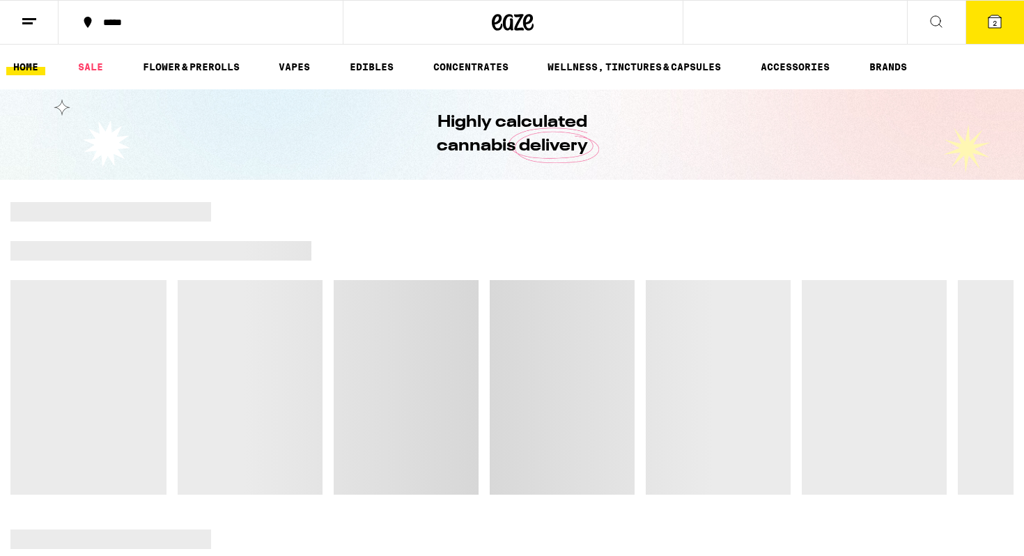
click at [34, 19] on line at bounding box center [29, 19] width 14 height 0
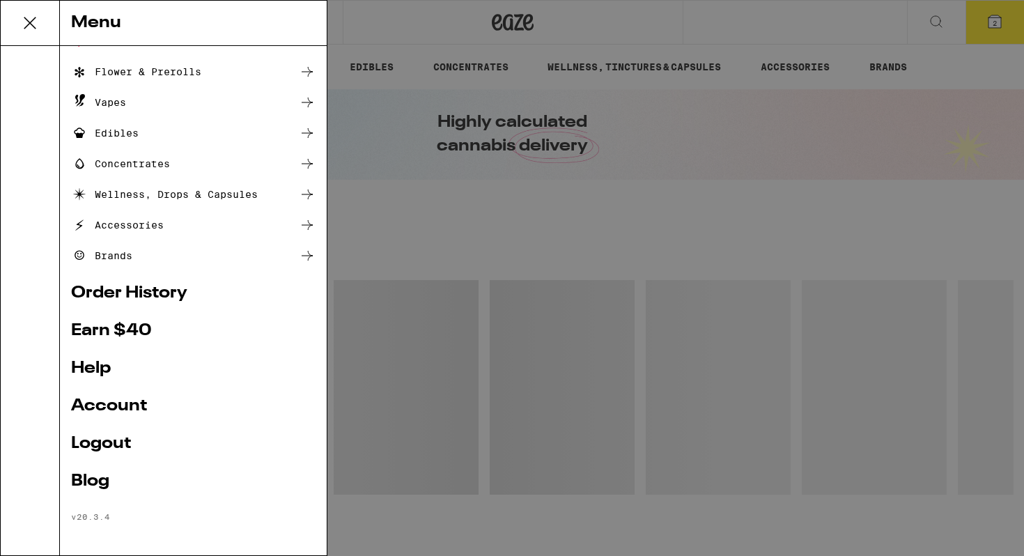
scroll to position [84, 0]
click at [105, 325] on link "Earn $ 40" at bounding box center [193, 329] width 244 height 17
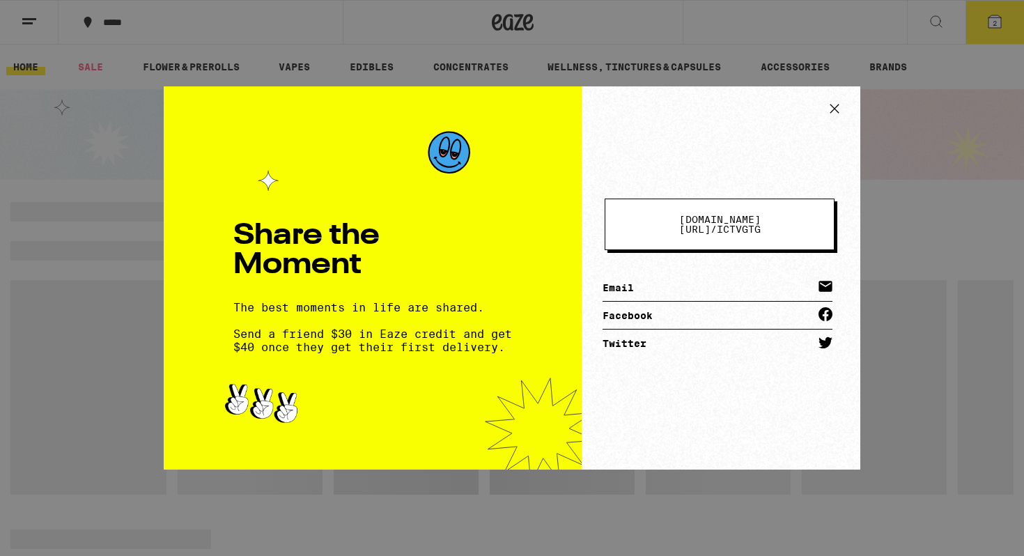
scroll to position [0, 0]
click at [679, 222] on span "eaze.com/share/l /" at bounding box center [719, 224] width 81 height 21
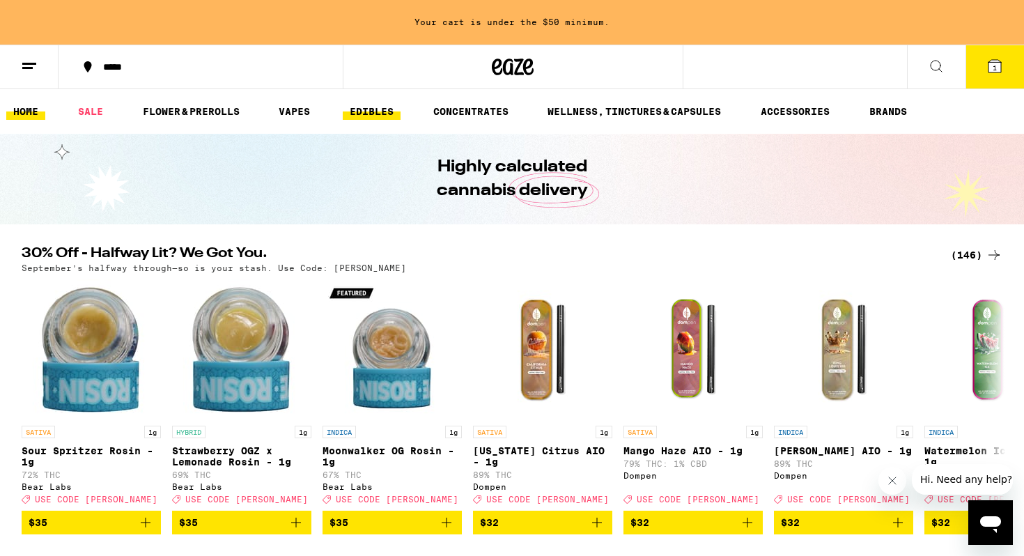
click at [371, 110] on link "EDIBLES" at bounding box center [372, 111] width 58 height 17
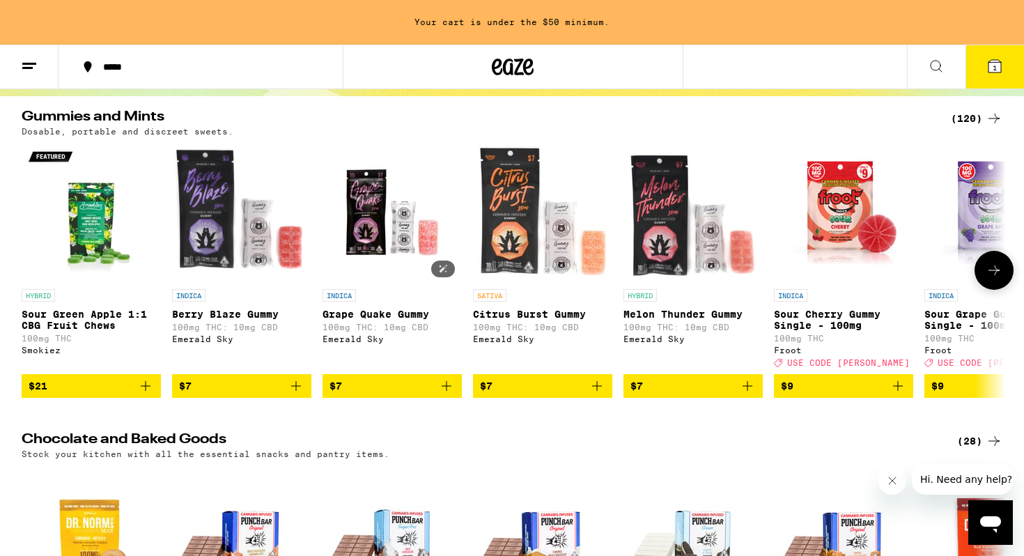
scroll to position [127, 0]
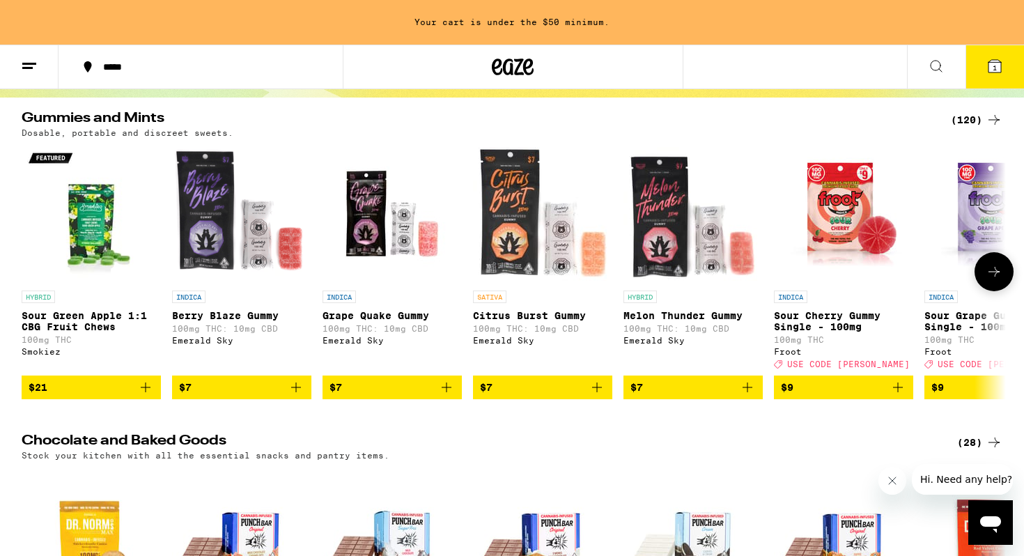
click at [988, 279] on icon at bounding box center [993, 271] width 17 height 17
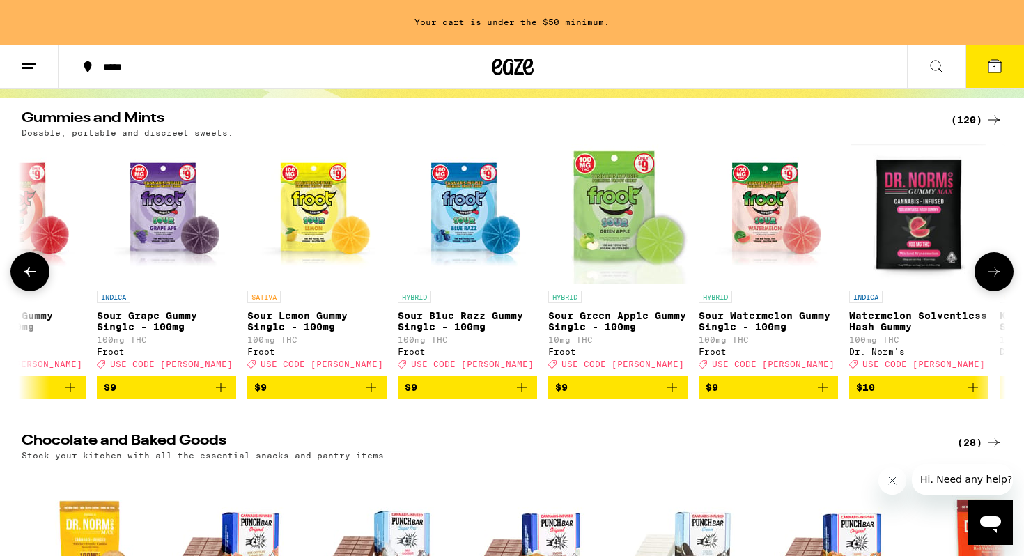
scroll to position [0, 829]
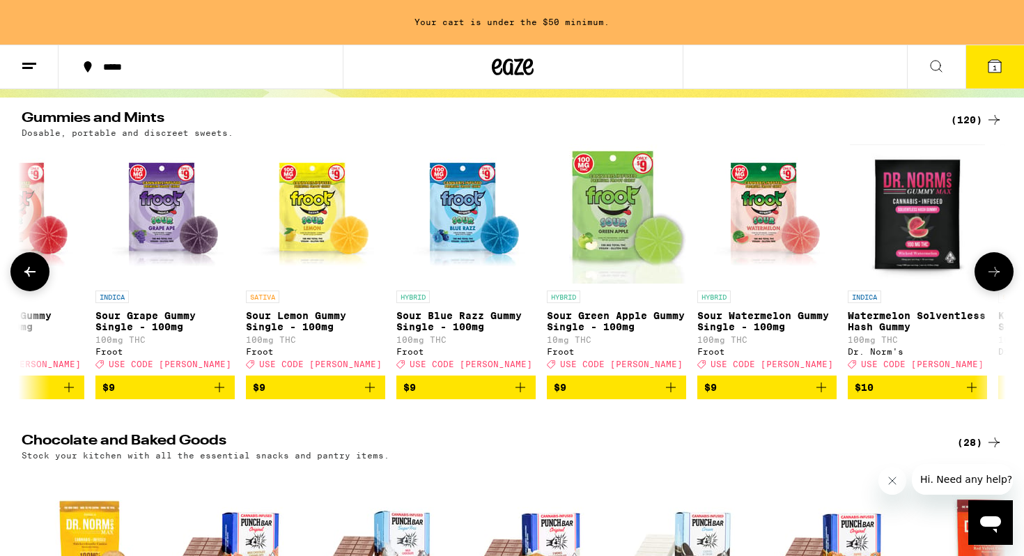
click at [988, 279] on icon at bounding box center [993, 271] width 17 height 17
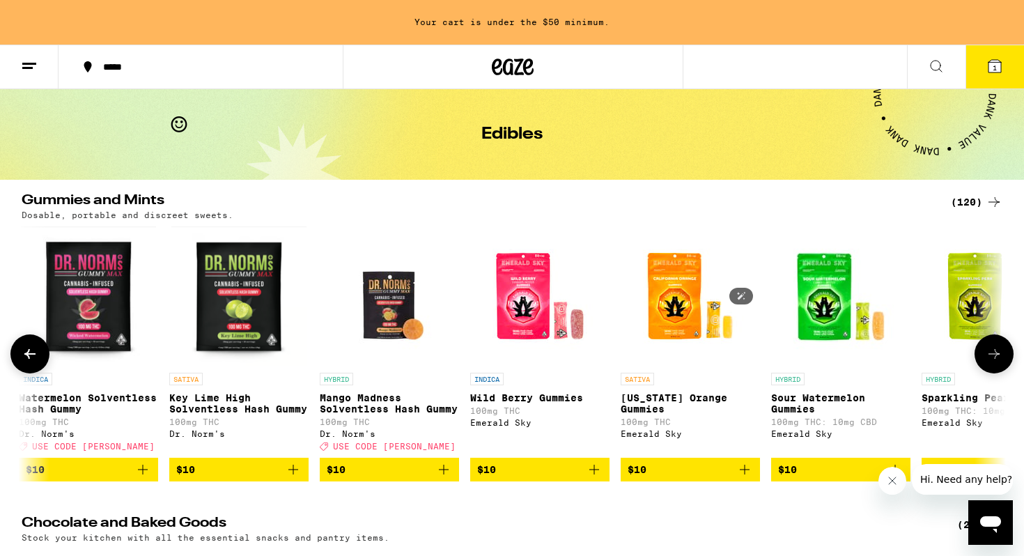
scroll to position [0, 0]
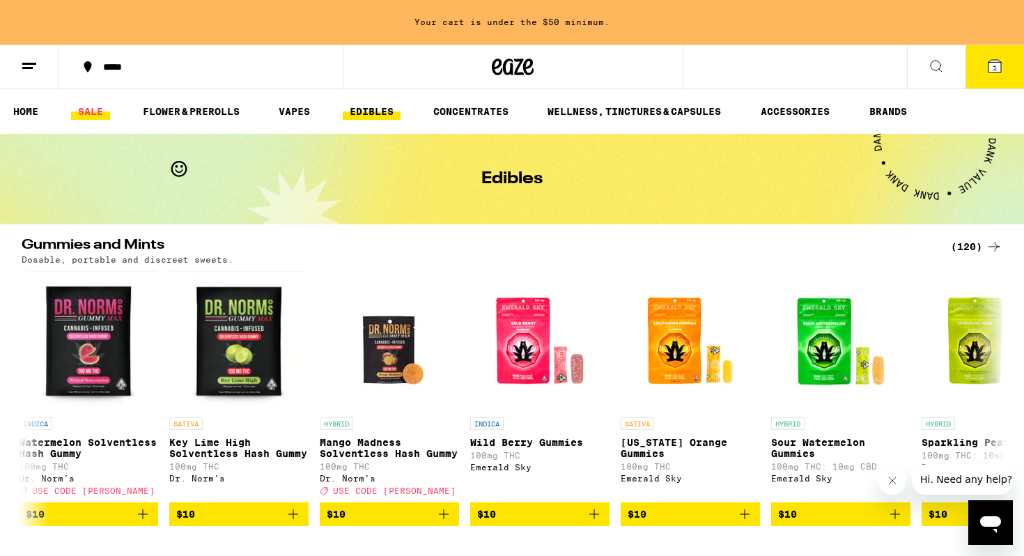
click at [89, 116] on link "SALE" at bounding box center [90, 111] width 39 height 17
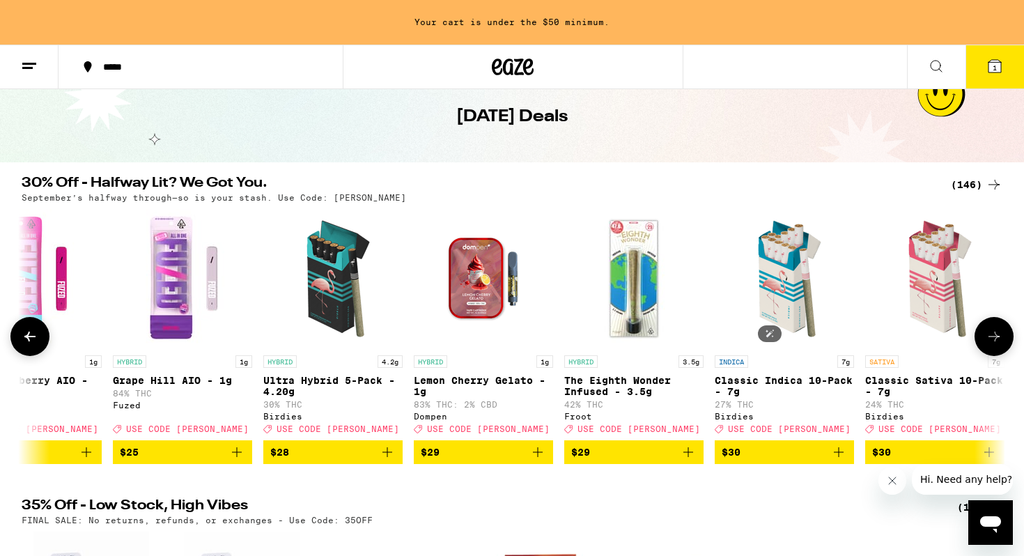
scroll to position [0, 12320]
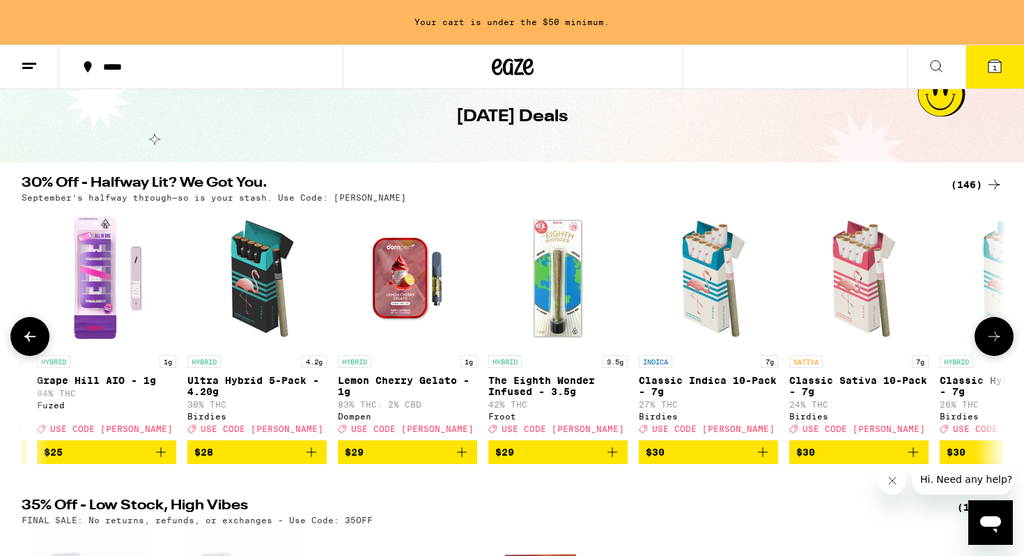
click at [34, 336] on icon at bounding box center [30, 336] width 17 height 17
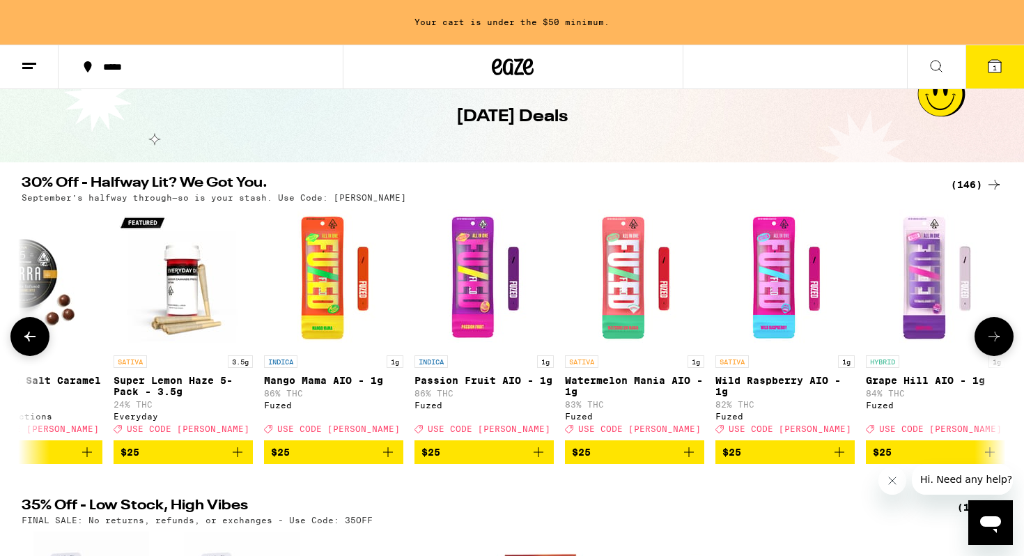
click at [34, 336] on icon at bounding box center [30, 336] width 17 height 17
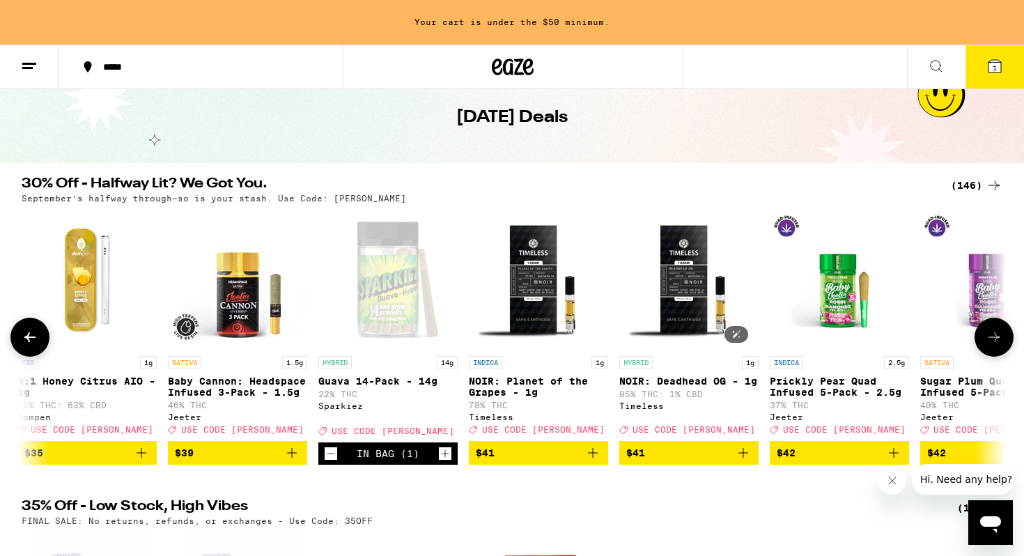
scroll to position [0, 15803]
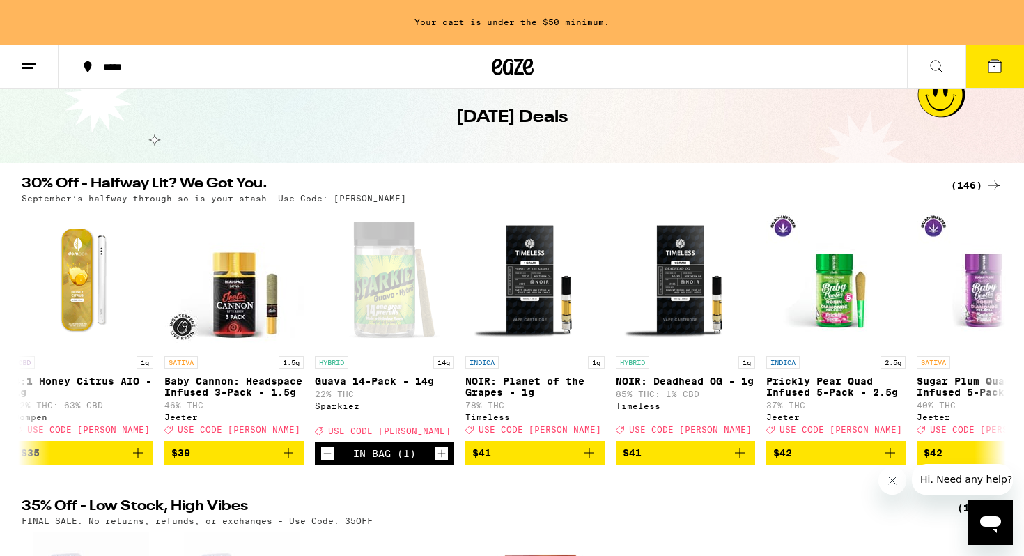
drag, startPoint x: 540, startPoint y: 252, endPoint x: 786, endPoint y: 17, distance: 339.9
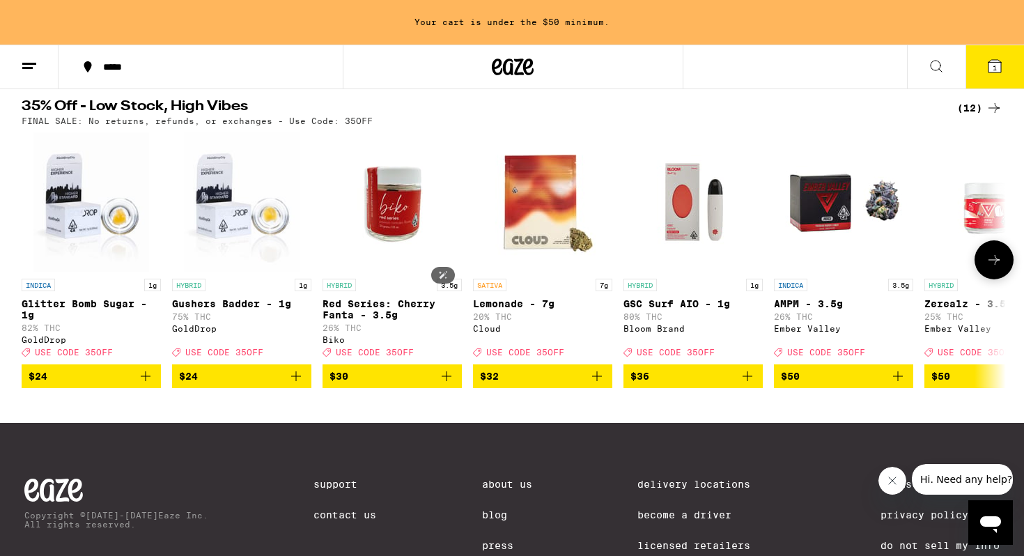
scroll to position [465, 0]
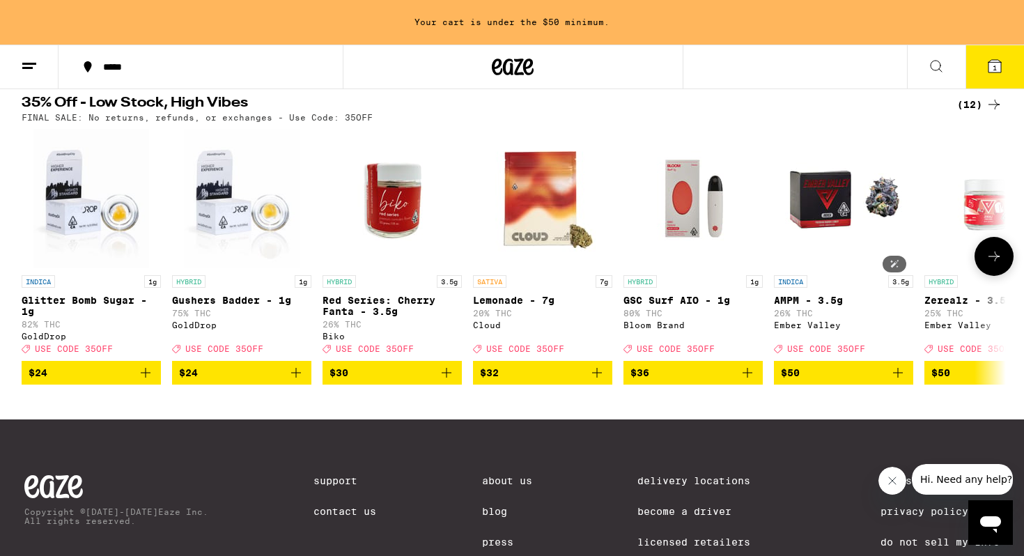
click at [882, 212] on img "Open page for AMPM - 3.5g from Ember Valley" at bounding box center [843, 198] width 139 height 139
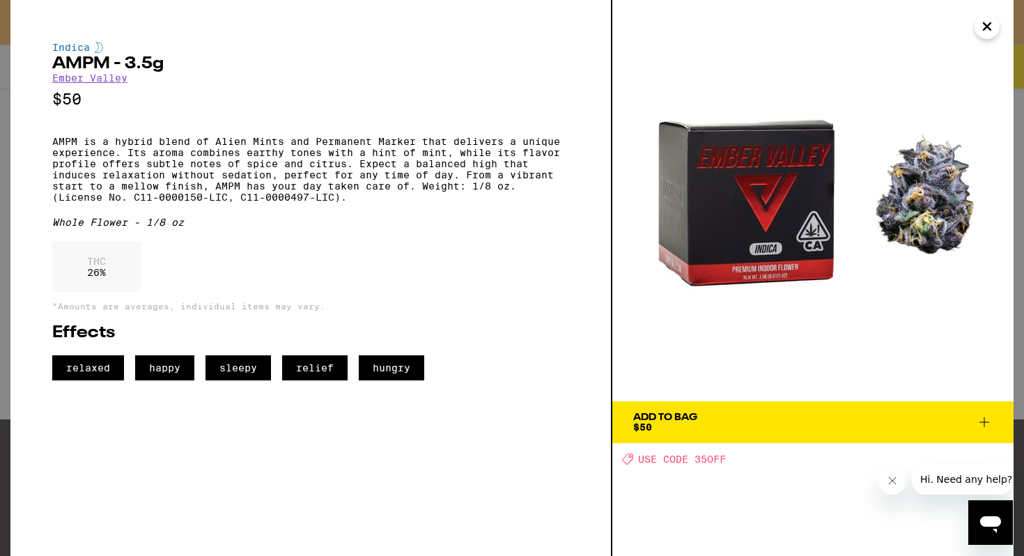
click at [995, 28] on button "Close" at bounding box center [986, 26] width 25 height 25
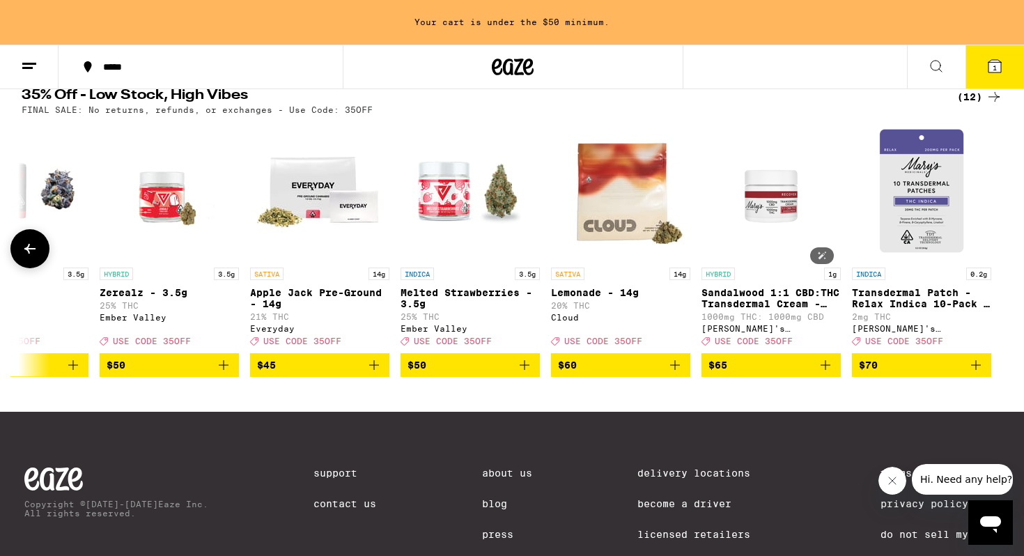
scroll to position [0, 823]
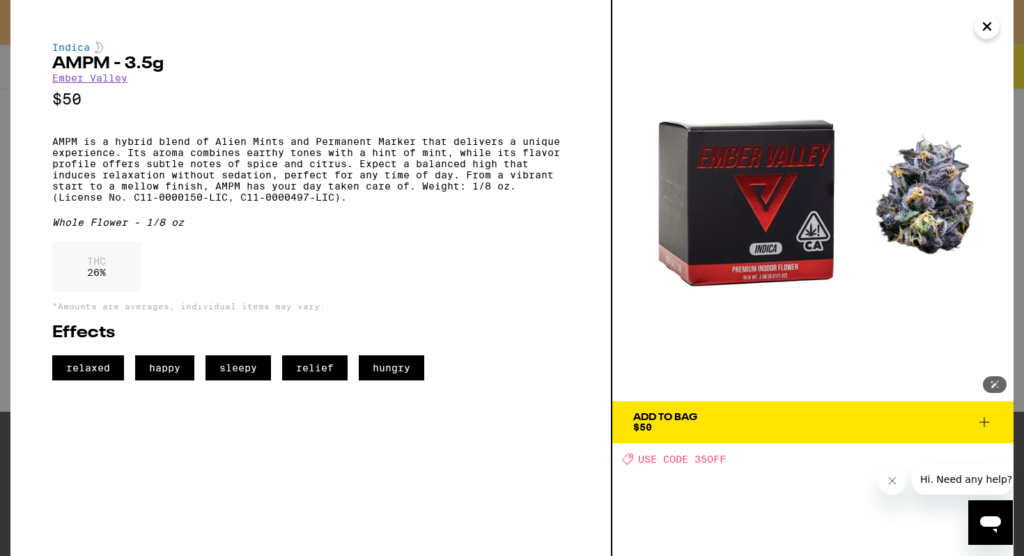
scroll to position [465, 0]
click at [992, 29] on icon "Close" at bounding box center [987, 26] width 17 height 21
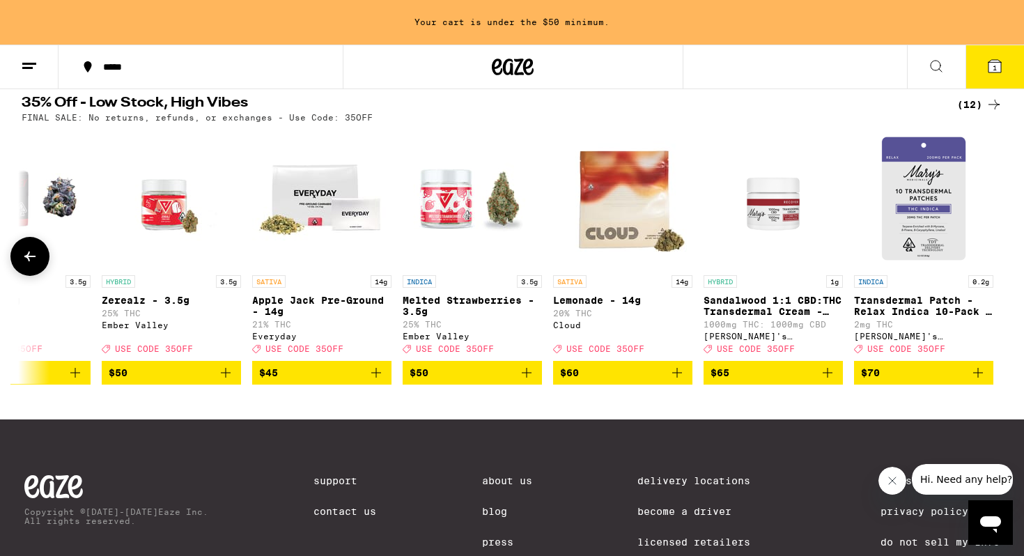
click at [27, 265] on icon at bounding box center [30, 256] width 17 height 17
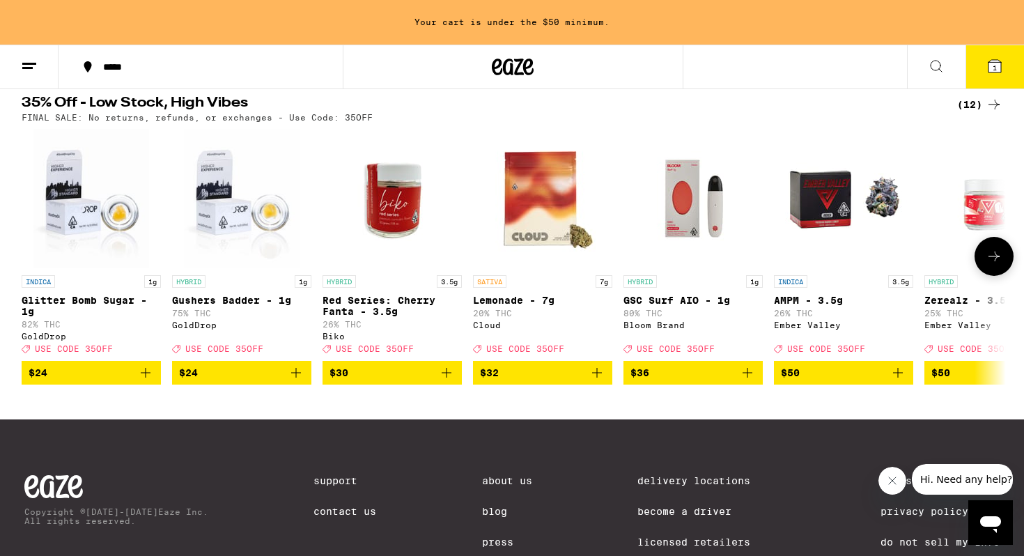
click at [992, 265] on icon at bounding box center [993, 256] width 17 height 17
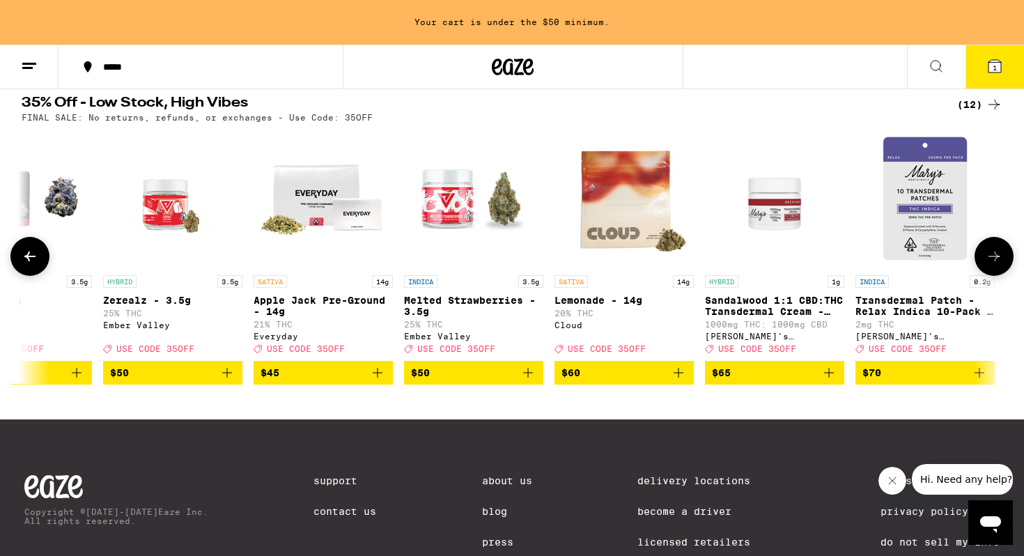
scroll to position [0, 825]
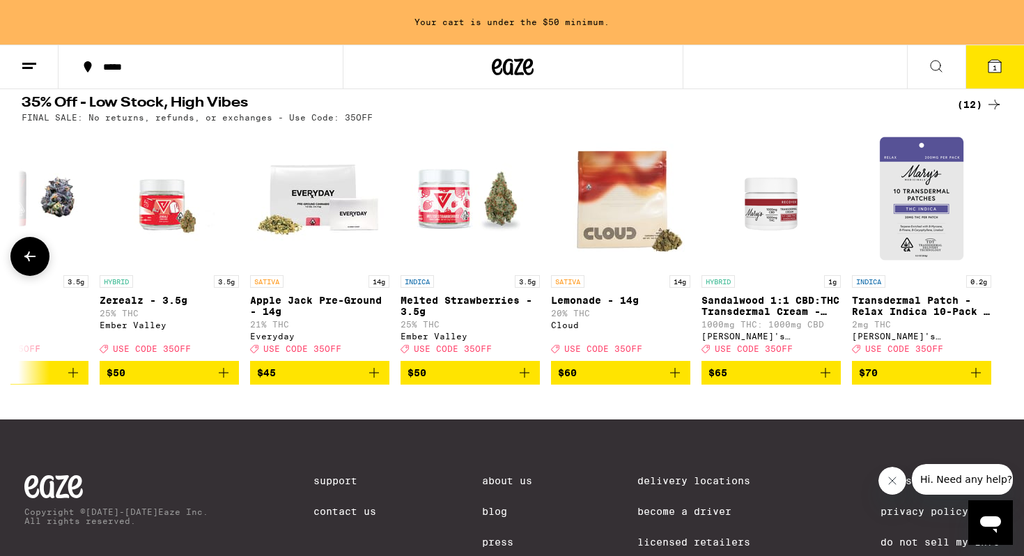
click at [600, 306] on p "Lemonade - 14g" at bounding box center [620, 300] width 139 height 11
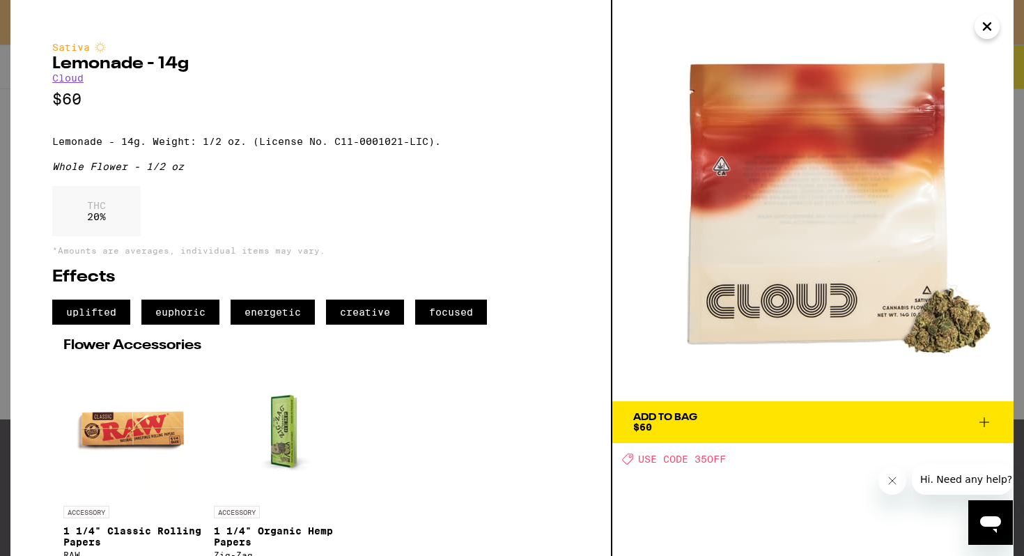
click at [708, 408] on button "Add To Bag $60" at bounding box center [812, 422] width 401 height 42
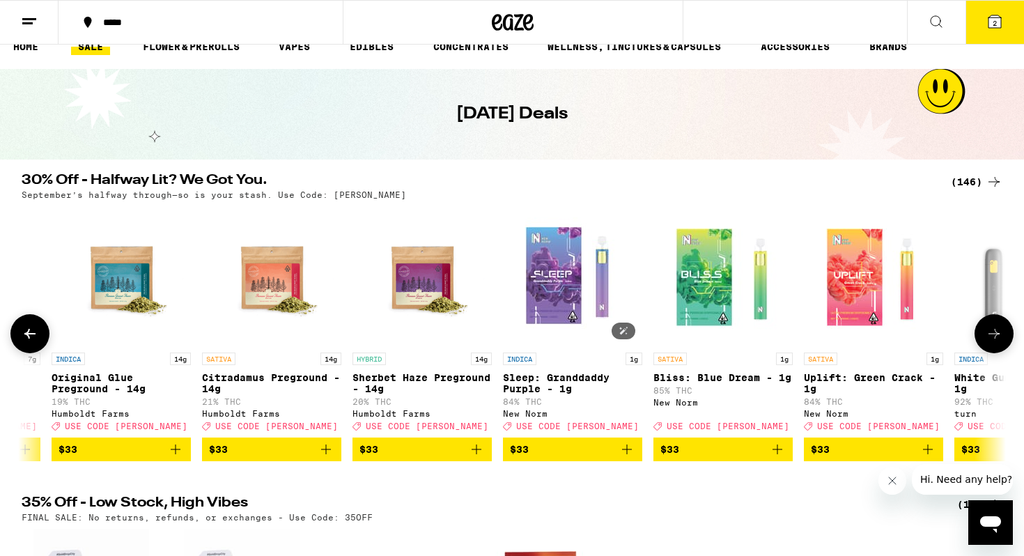
scroll to position [0, 14263]
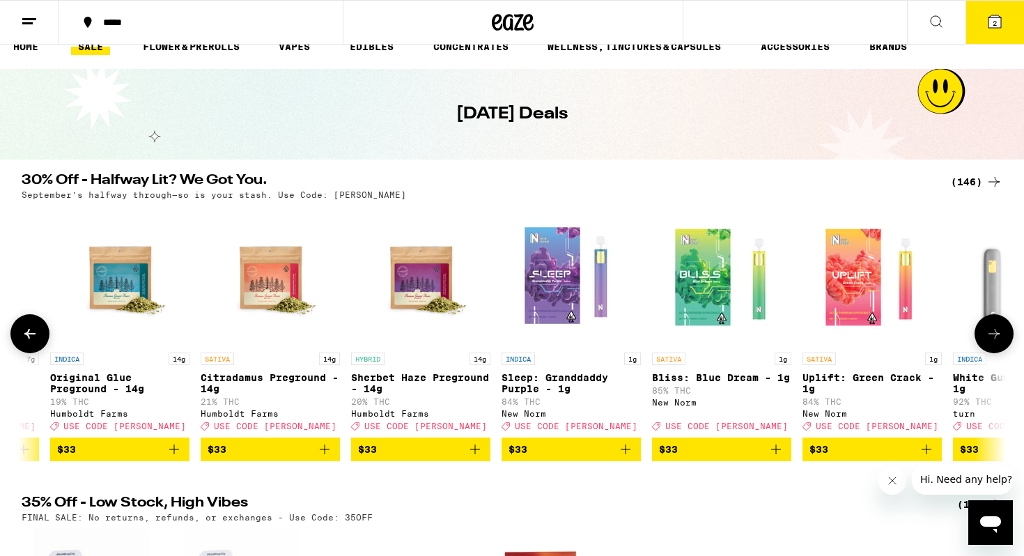
click at [403, 379] on p "Sherbet Haze Preground - 14g" at bounding box center [420, 383] width 139 height 22
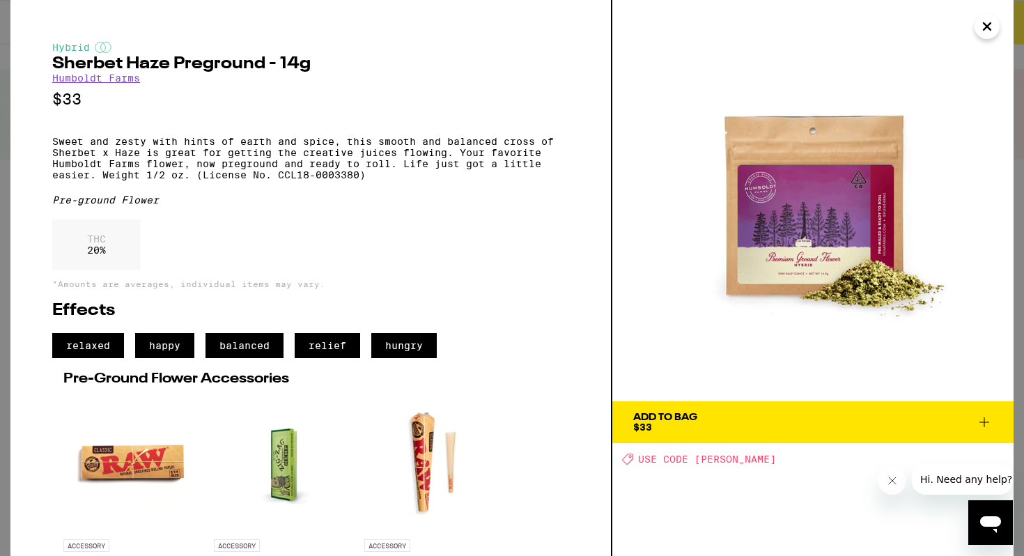
click at [988, 24] on icon "Close" at bounding box center [986, 26] width 7 height 7
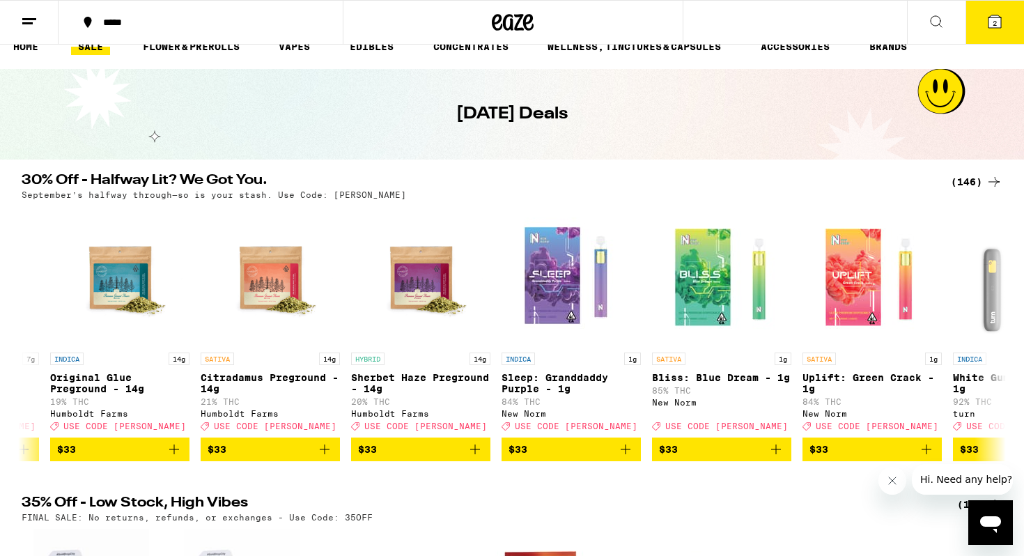
click at [997, 28] on icon at bounding box center [994, 21] width 17 height 17
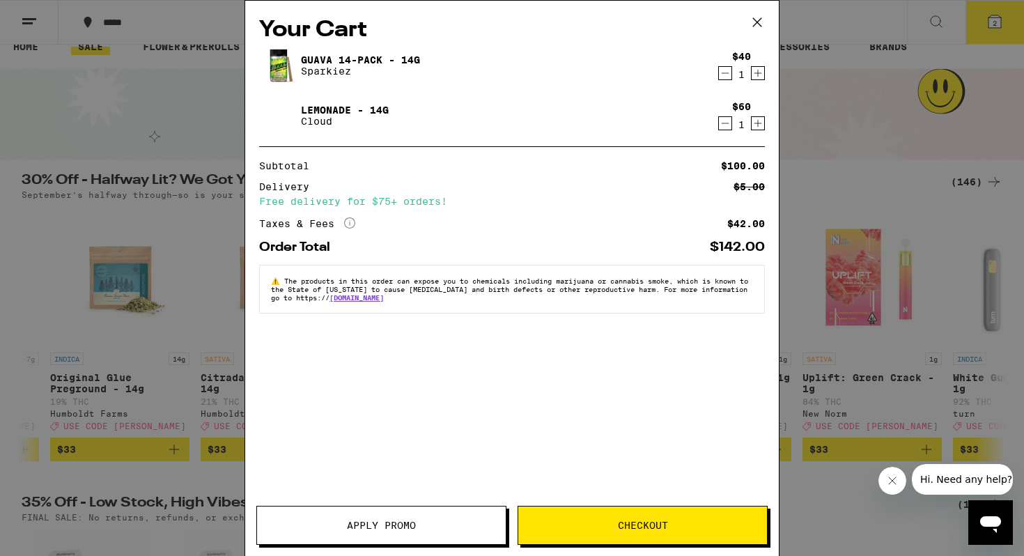
click at [722, 73] on icon "Decrement" at bounding box center [725, 73] width 13 height 17
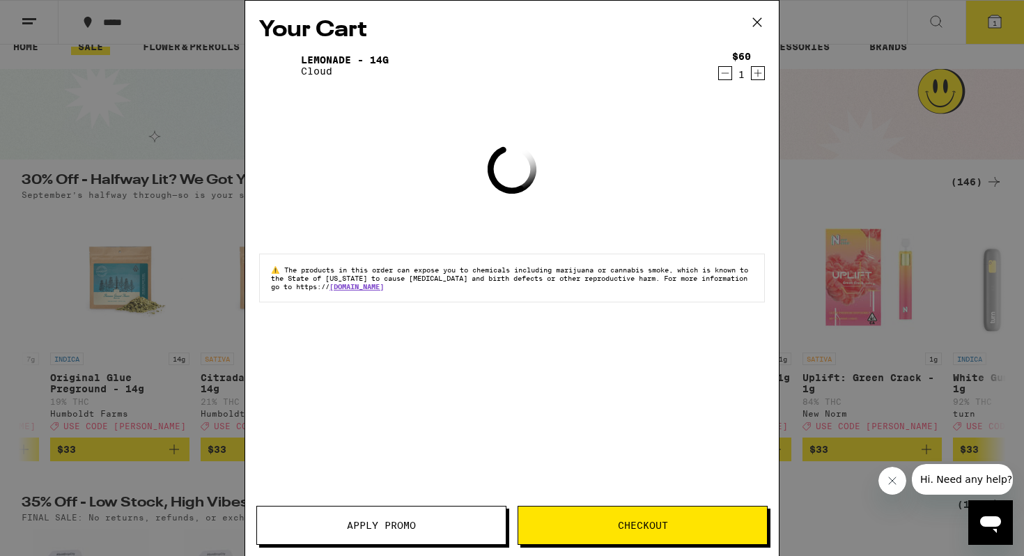
click at [726, 76] on icon "Decrement" at bounding box center [725, 73] width 13 height 17
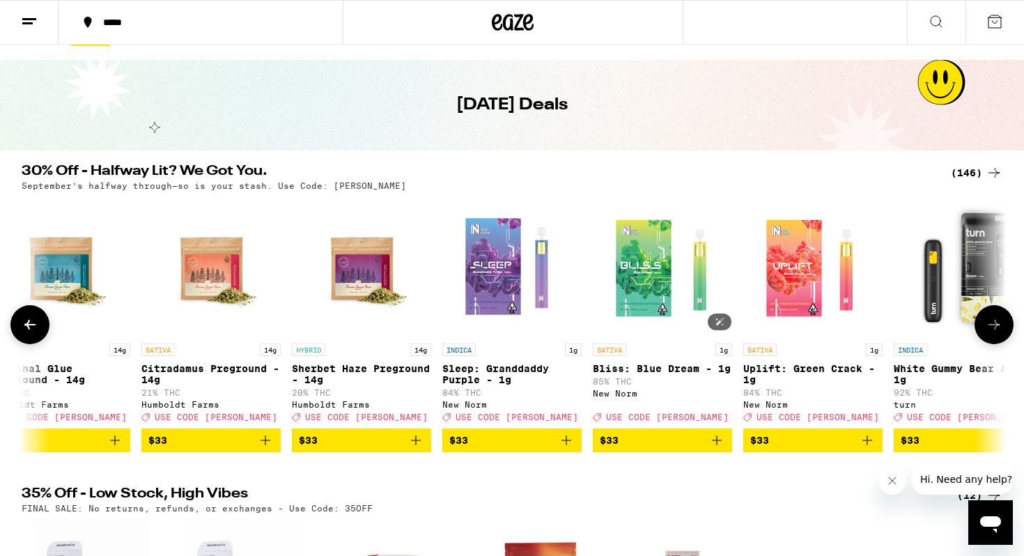
scroll to position [0, 14330]
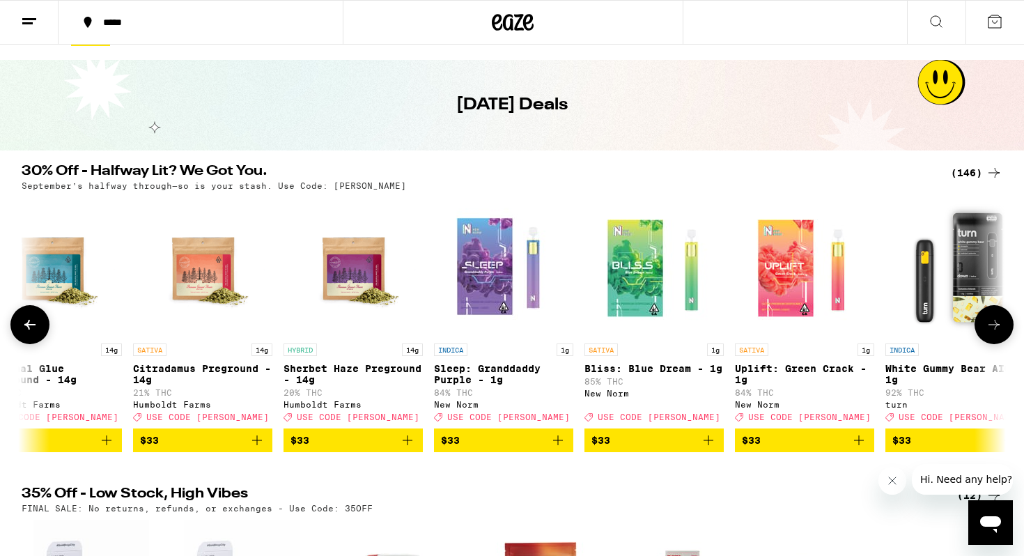
click at [995, 330] on icon at bounding box center [993, 324] width 17 height 17
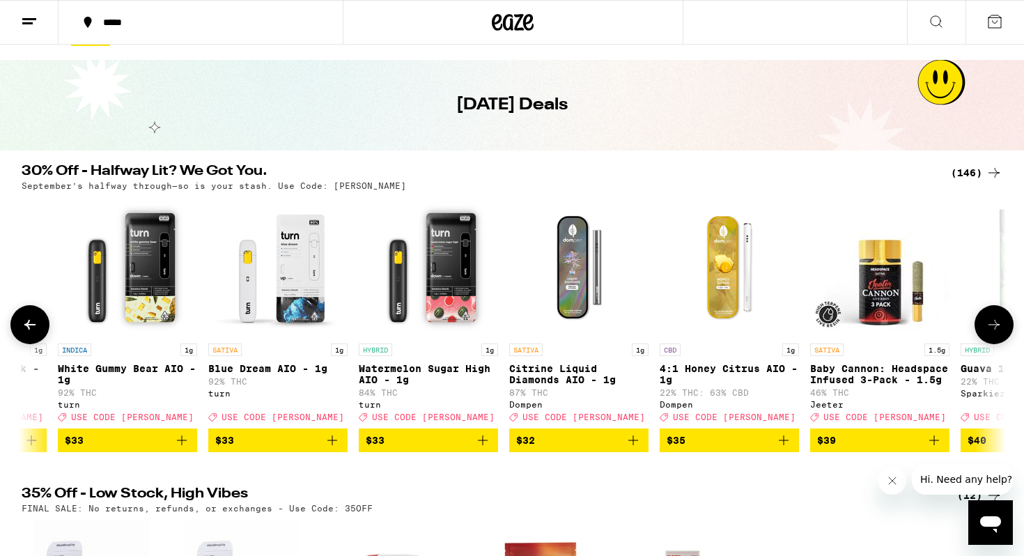
scroll to position [0, 15159]
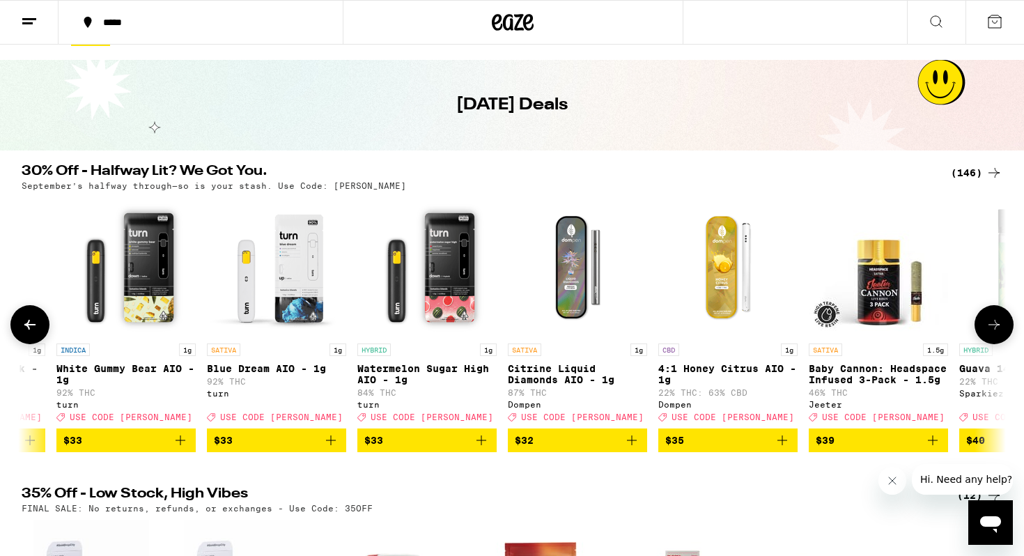
click at [992, 329] on icon at bounding box center [993, 324] width 17 height 17
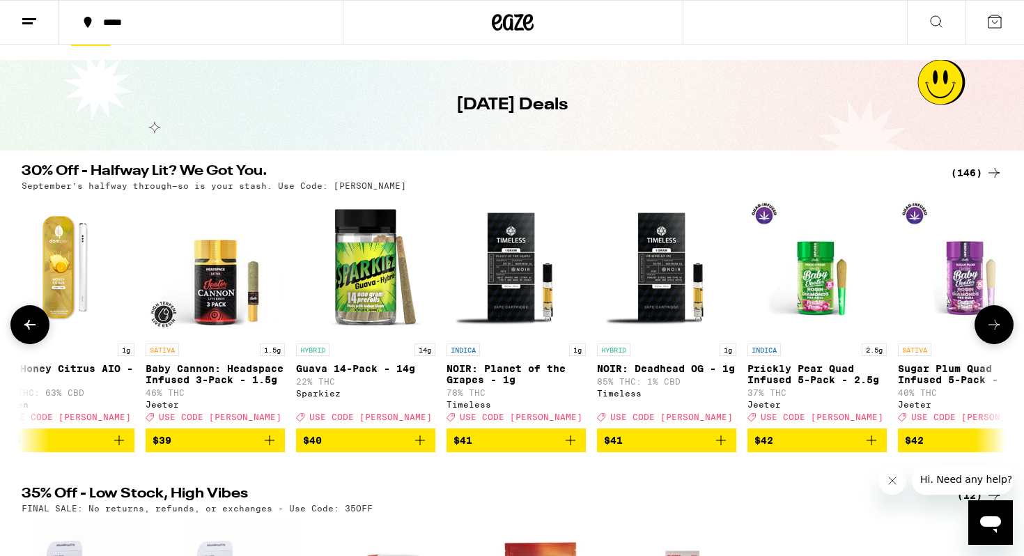
scroll to position [0, 15988]
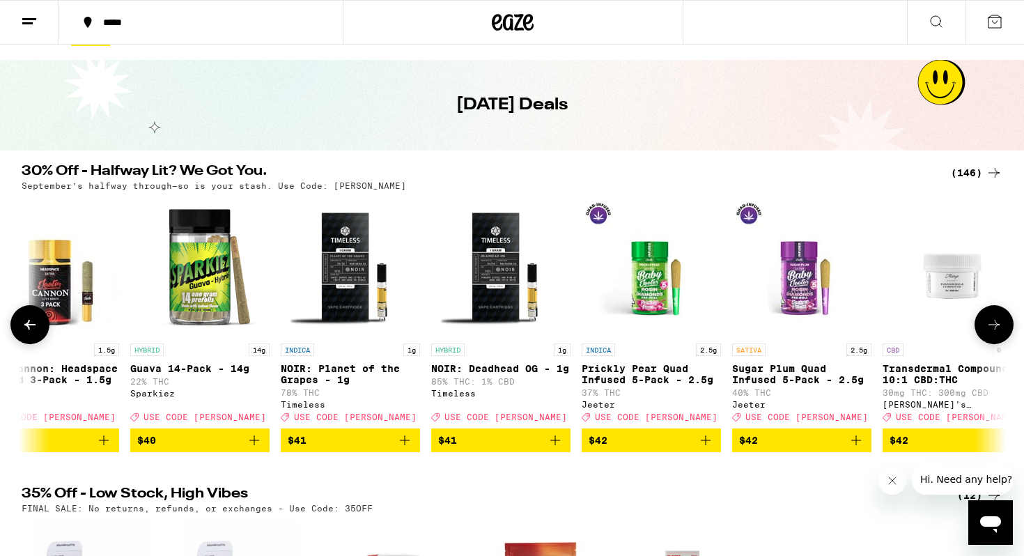
click at [991, 333] on icon at bounding box center [993, 324] width 17 height 17
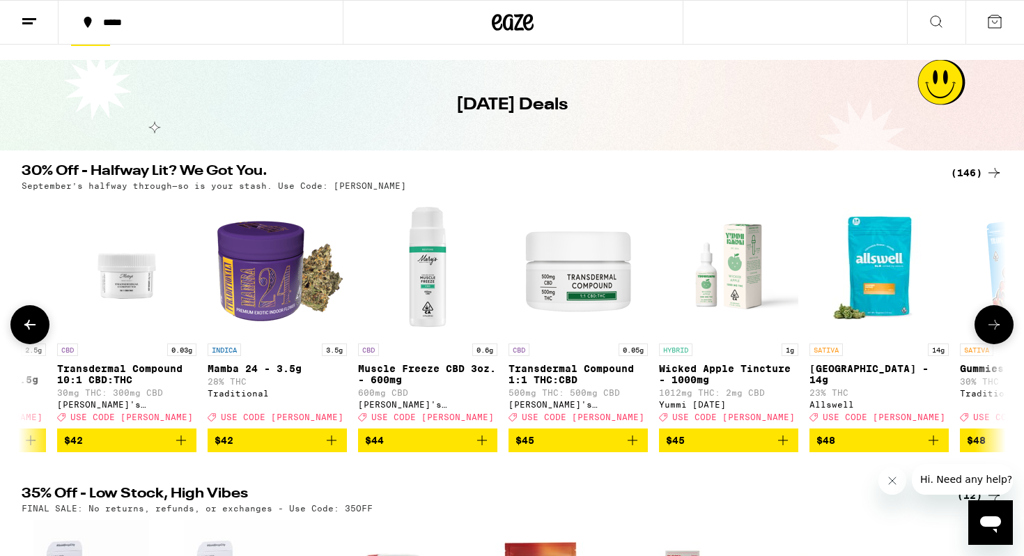
scroll to position [0, 16817]
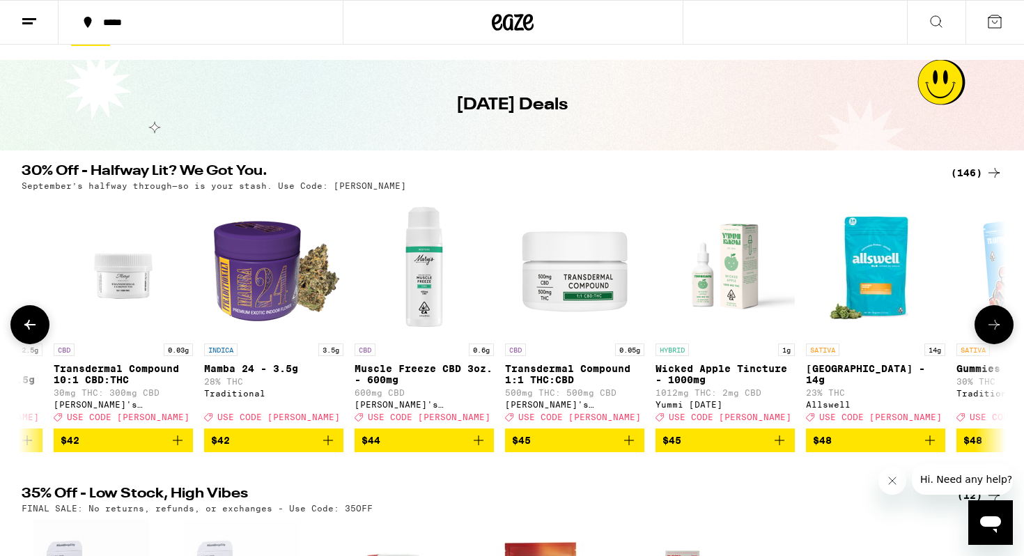
click at [991, 333] on icon at bounding box center [993, 324] width 17 height 17
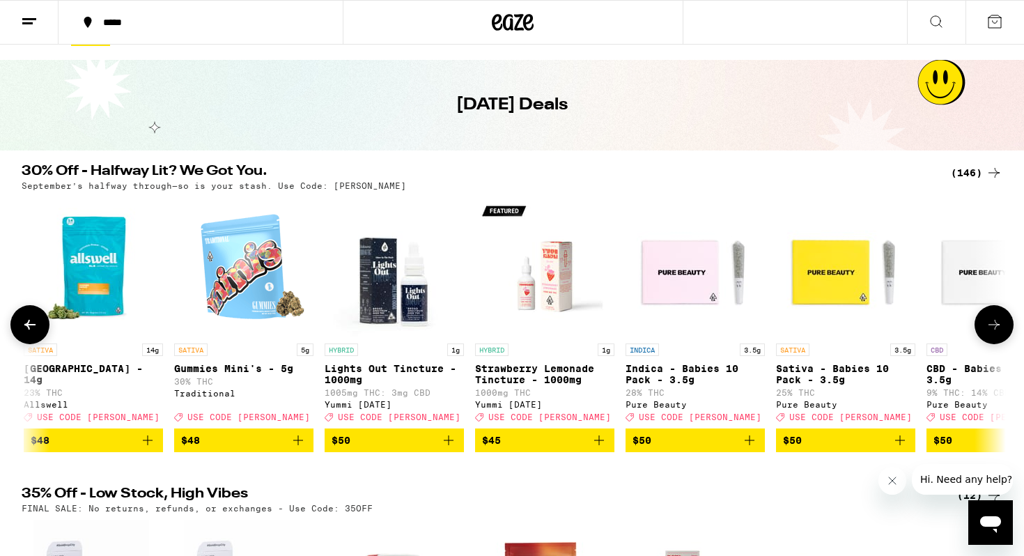
scroll to position [0, 17646]
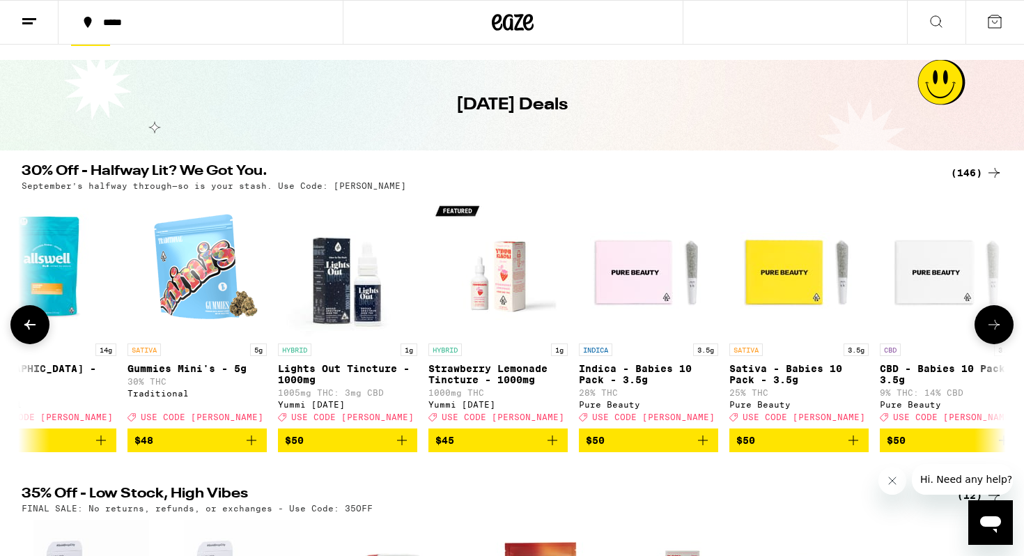
click at [996, 340] on button at bounding box center [993, 324] width 39 height 39
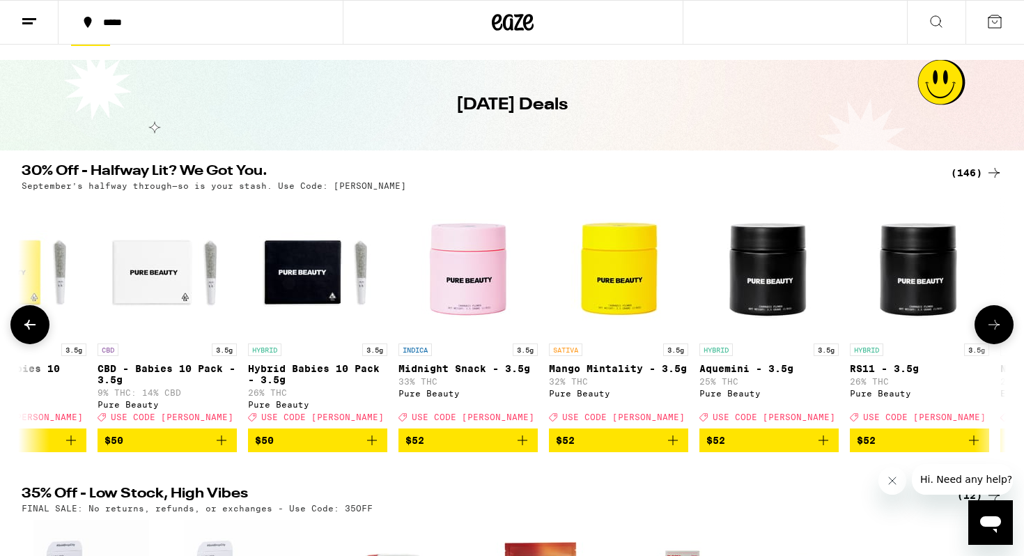
scroll to position [0, 18474]
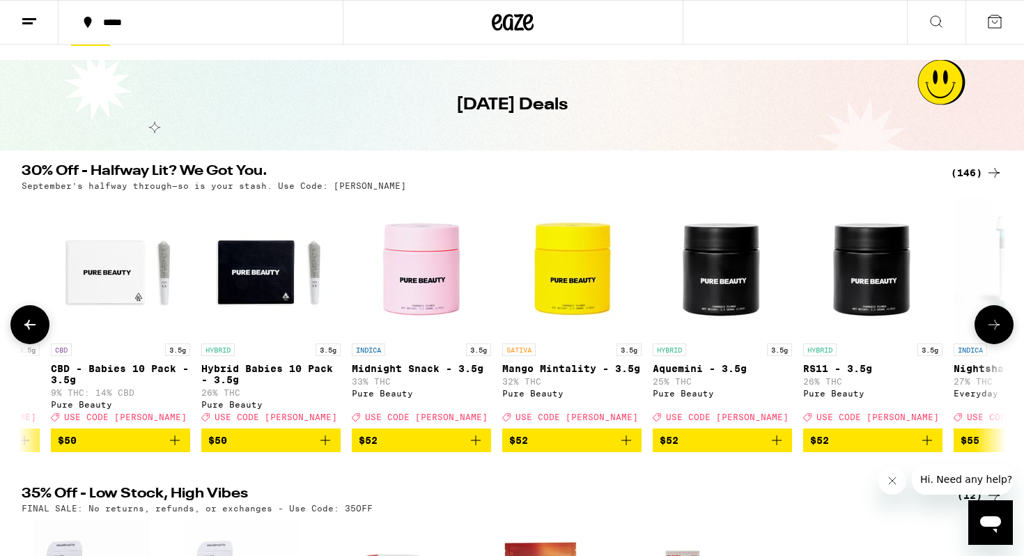
click at [997, 333] on icon at bounding box center [993, 324] width 17 height 17
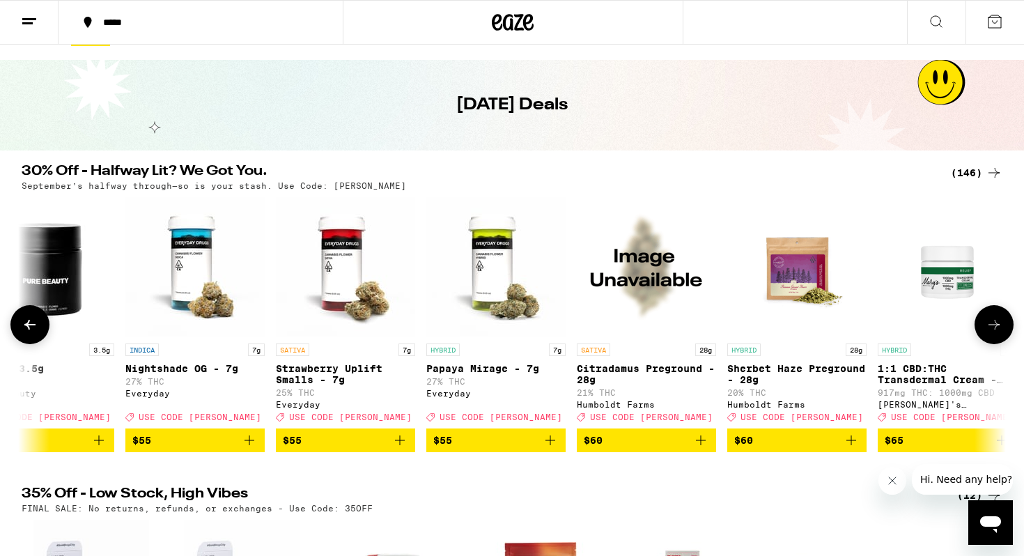
scroll to position [0, 19303]
click at [997, 333] on icon at bounding box center [993, 324] width 17 height 17
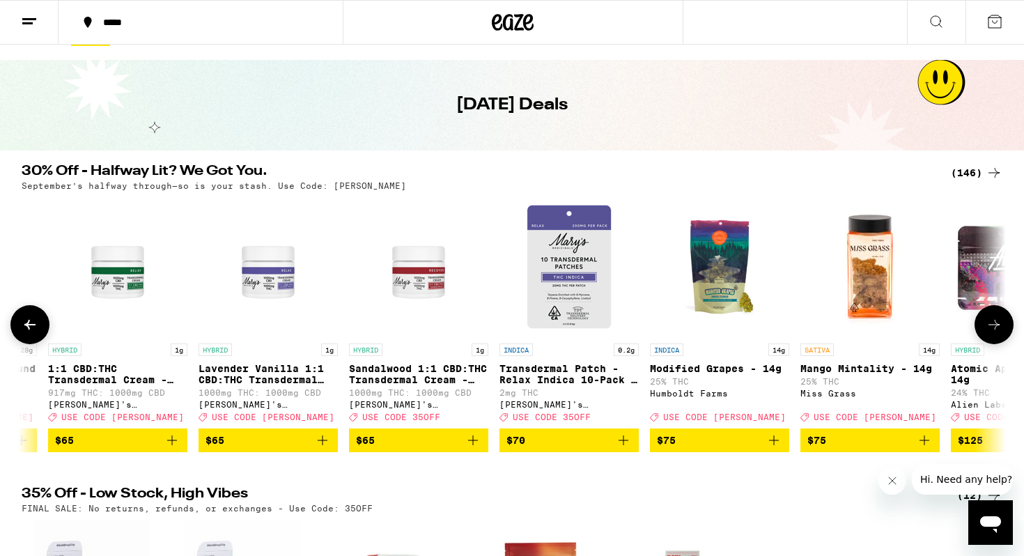
click at [33, 329] on icon at bounding box center [30, 324] width 17 height 17
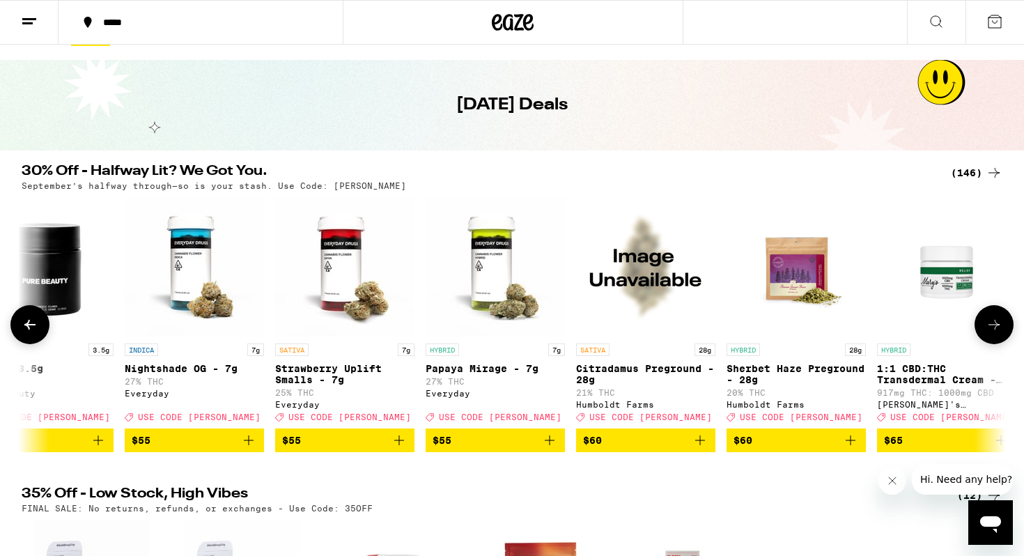
click at [805, 372] on p "Sherbet Haze Preground - 28g" at bounding box center [795, 374] width 139 height 22
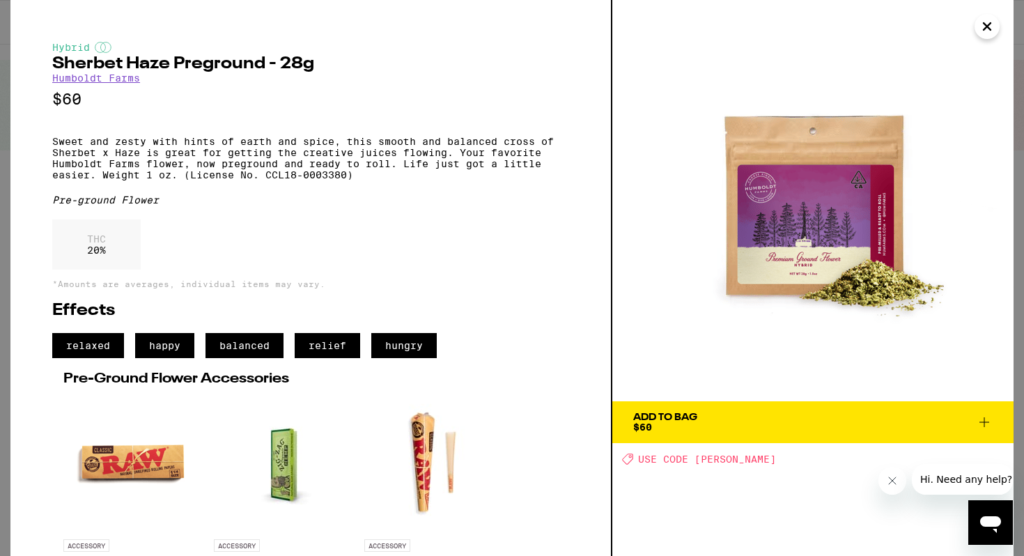
click at [710, 418] on span "Add To Bag $60" at bounding box center [812, 422] width 359 height 20
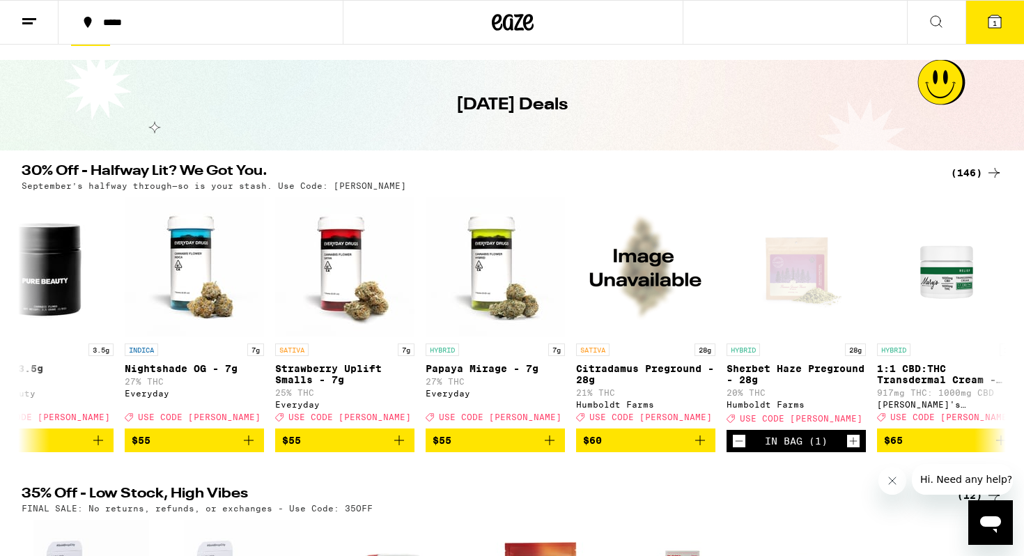
click at [1002, 26] on icon at bounding box center [994, 21] width 17 height 17
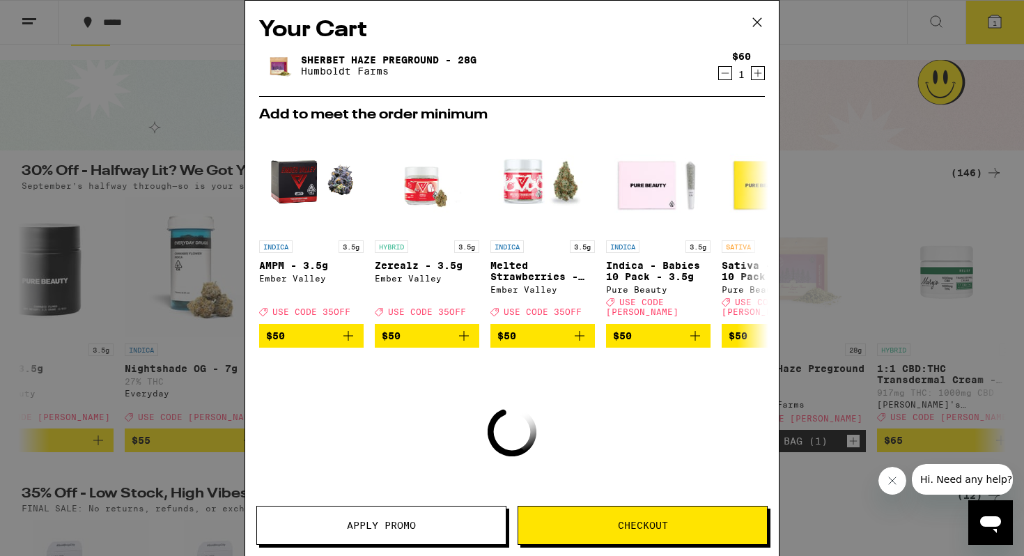
click at [351, 517] on button "Apply Promo" at bounding box center [381, 525] width 250 height 39
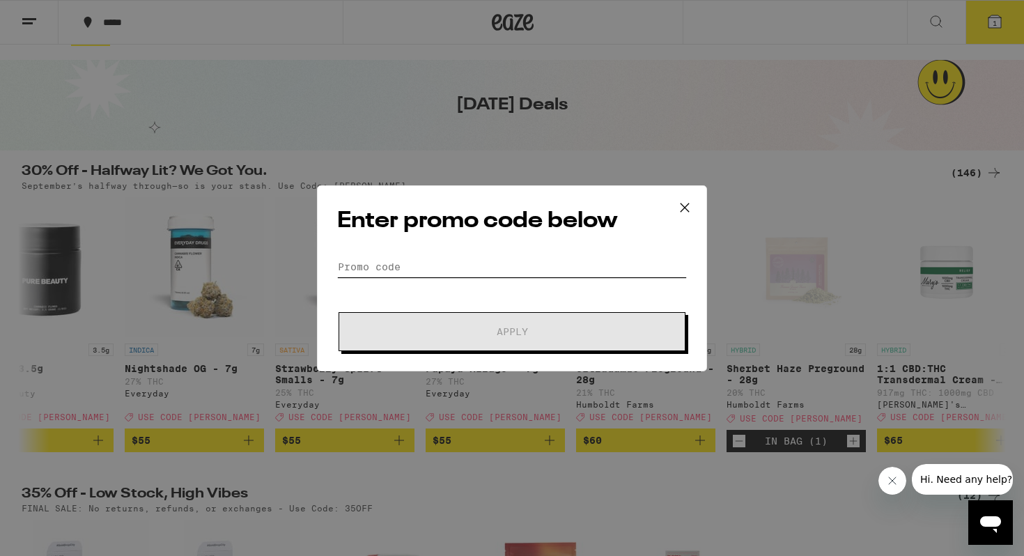
click at [402, 263] on input "Promo Code" at bounding box center [512, 266] width 350 height 21
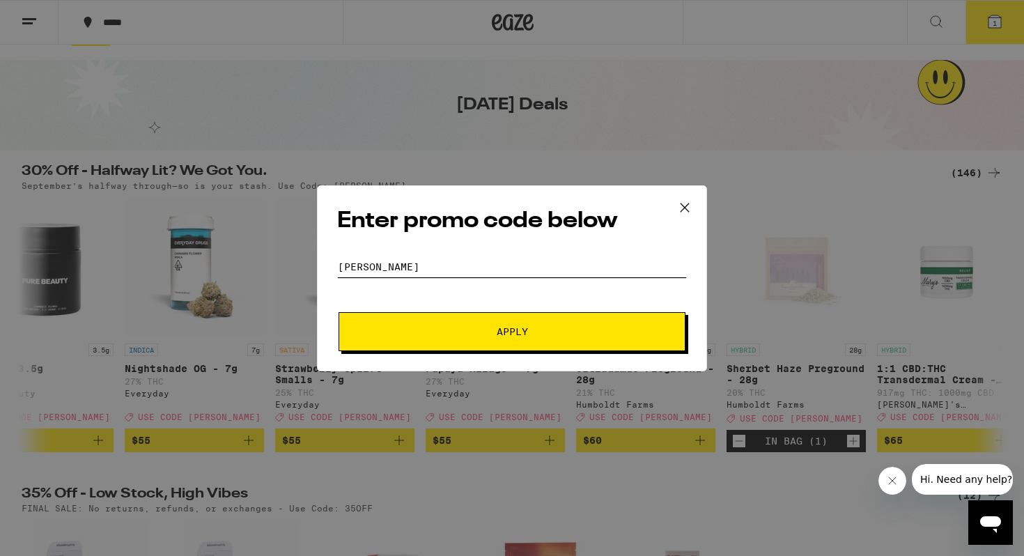
type input "[PERSON_NAME]"
click at [338, 312] on button "Apply" at bounding box center [511, 331] width 347 height 39
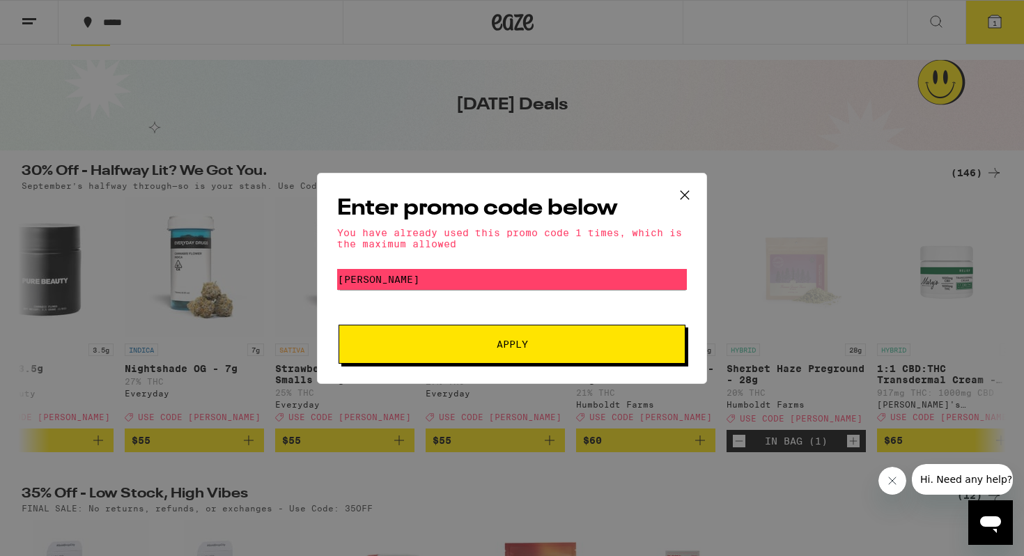
click at [683, 194] on icon at bounding box center [684, 194] width 8 height 8
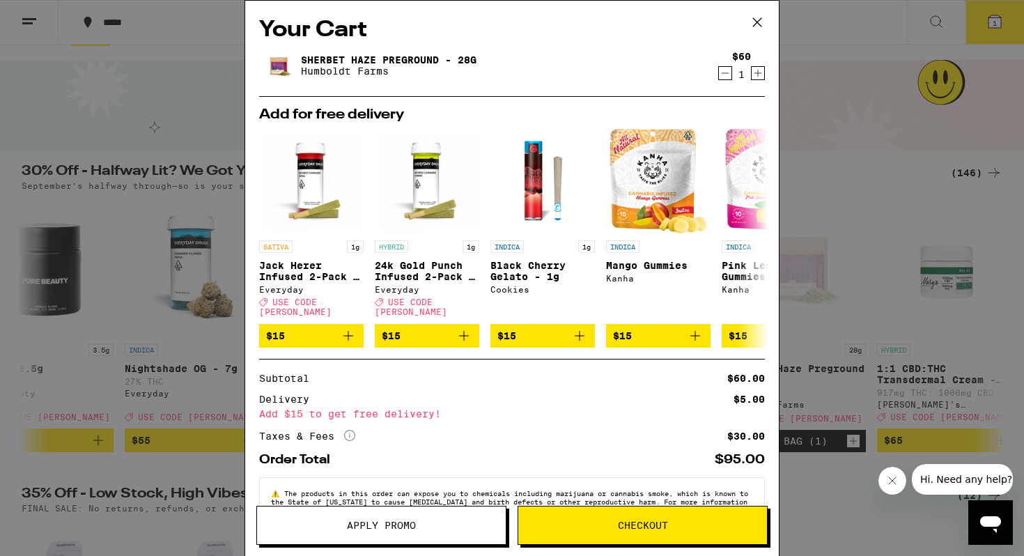
click at [758, 24] on icon at bounding box center [757, 22] width 8 height 8
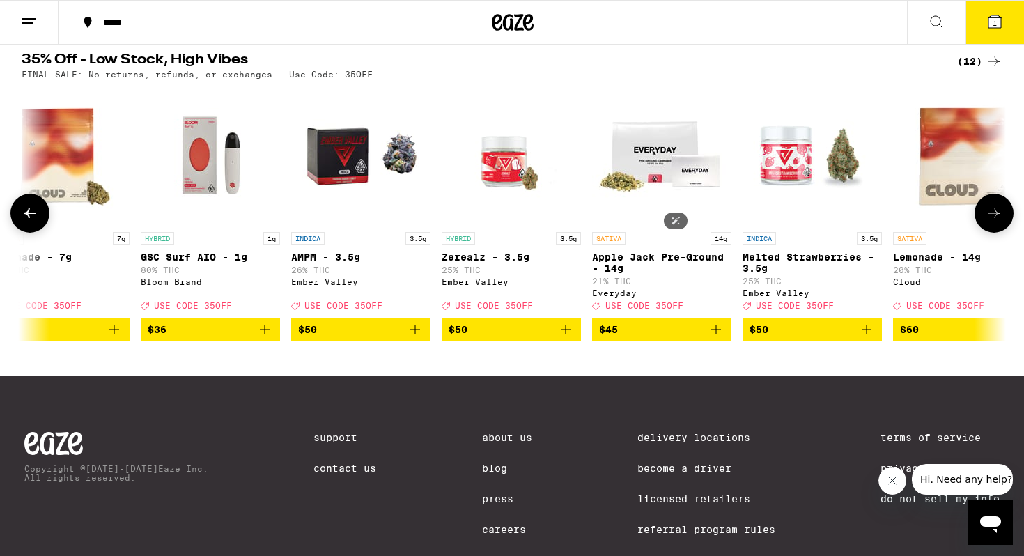
scroll to position [0, 825]
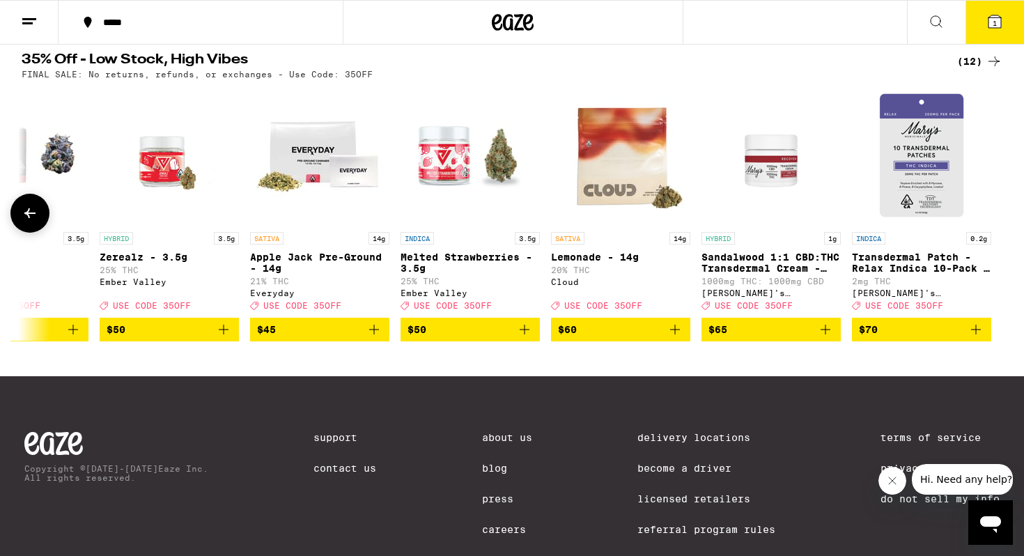
click at [590, 338] on span "$60" at bounding box center [620, 329] width 125 height 17
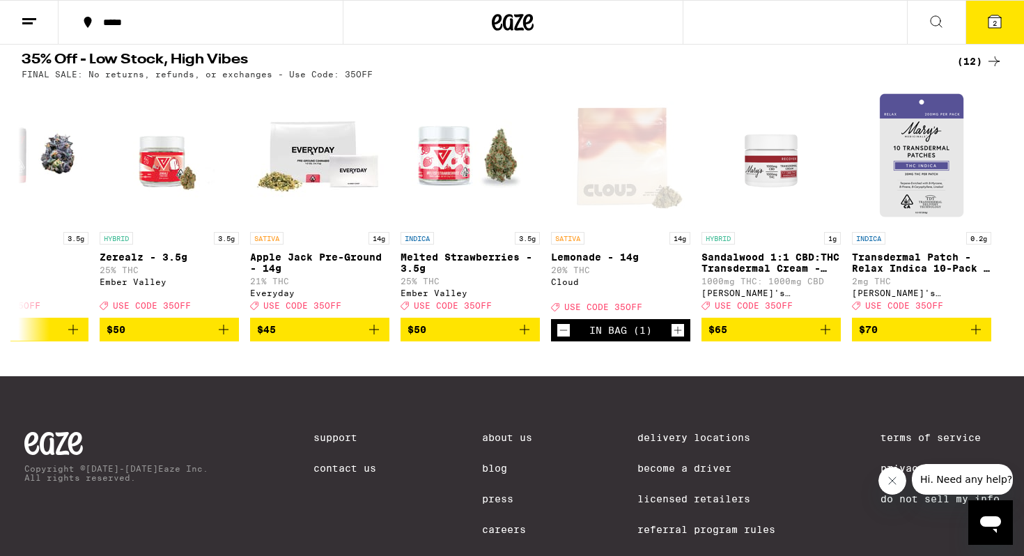
click at [983, 24] on button "2" at bounding box center [994, 22] width 59 height 43
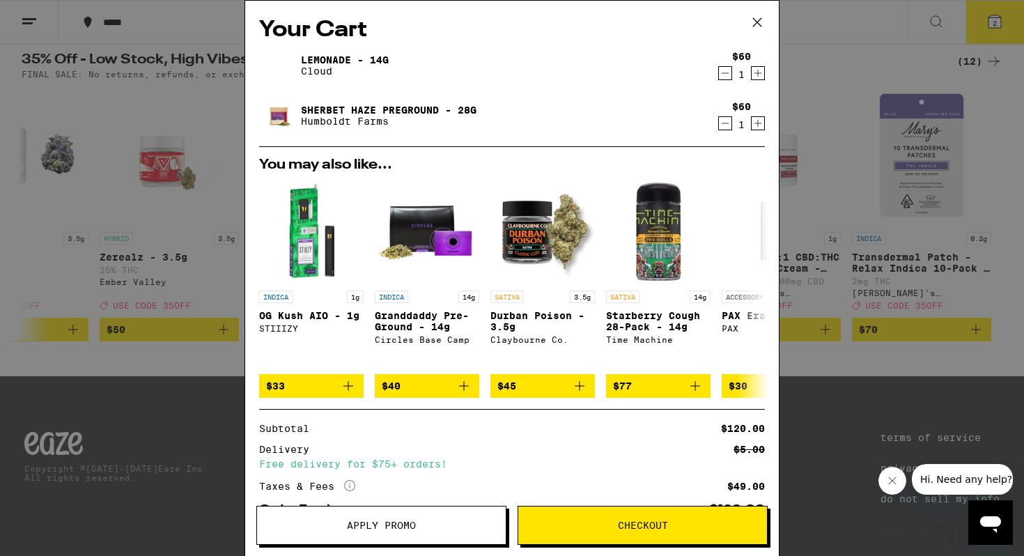
click at [726, 127] on icon "Decrement" at bounding box center [725, 123] width 13 height 17
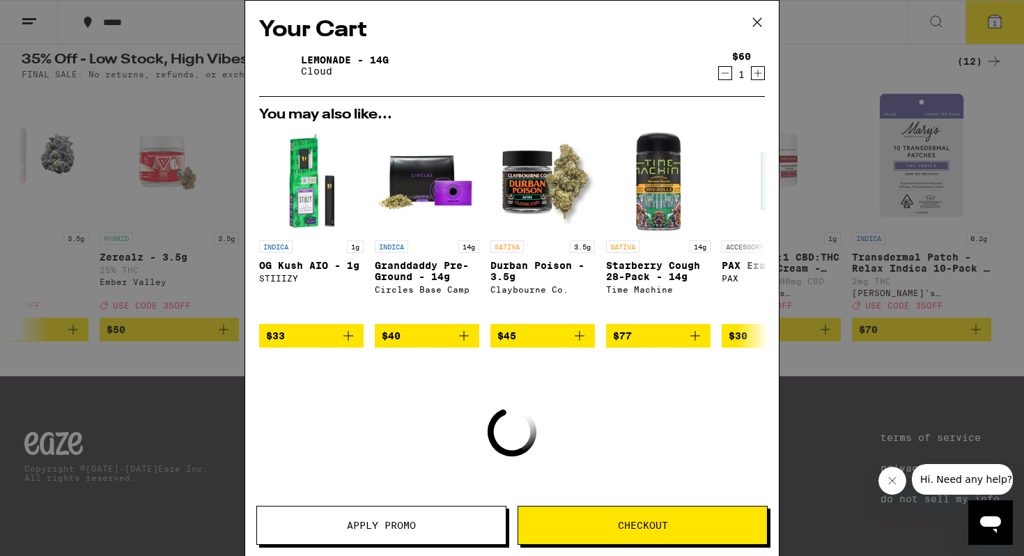
click at [368, 526] on span "Apply Promo" at bounding box center [381, 525] width 69 height 10
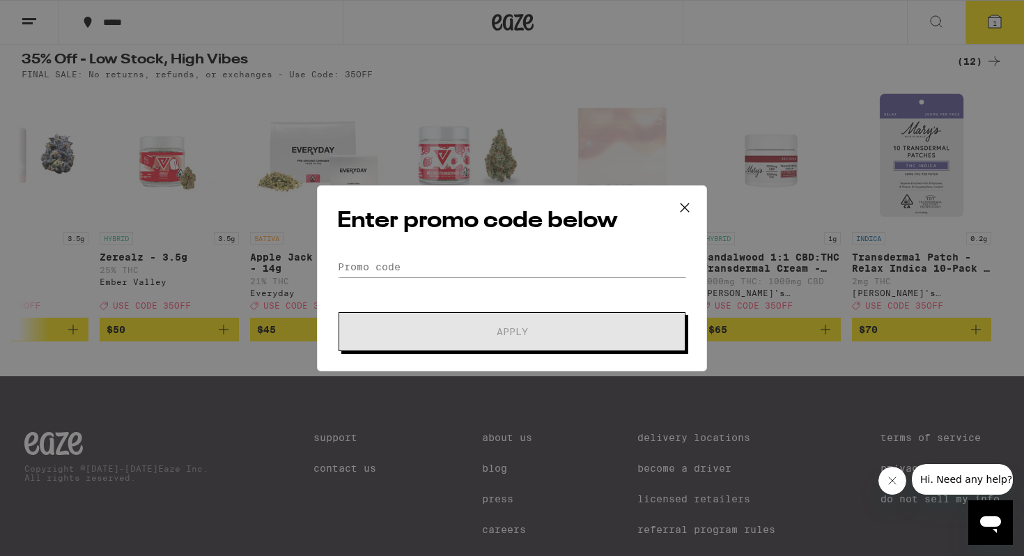
click at [375, 252] on div "Enter promo code below Promo Code Apply" at bounding box center [512, 278] width 390 height 186
click at [371, 261] on input "Promo Code" at bounding box center [512, 266] width 350 height 21
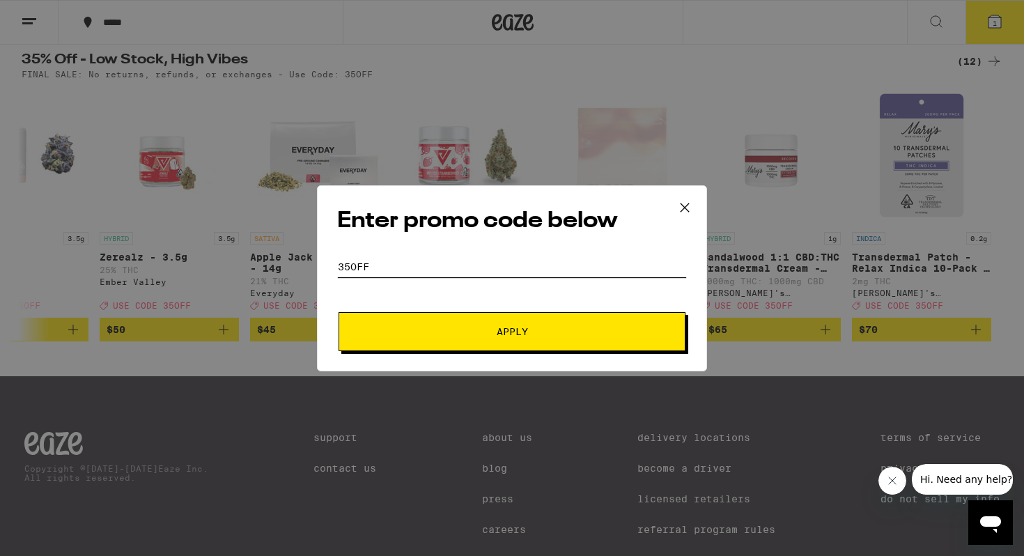
type input "35off"
click at [338, 312] on button "Apply" at bounding box center [511, 331] width 347 height 39
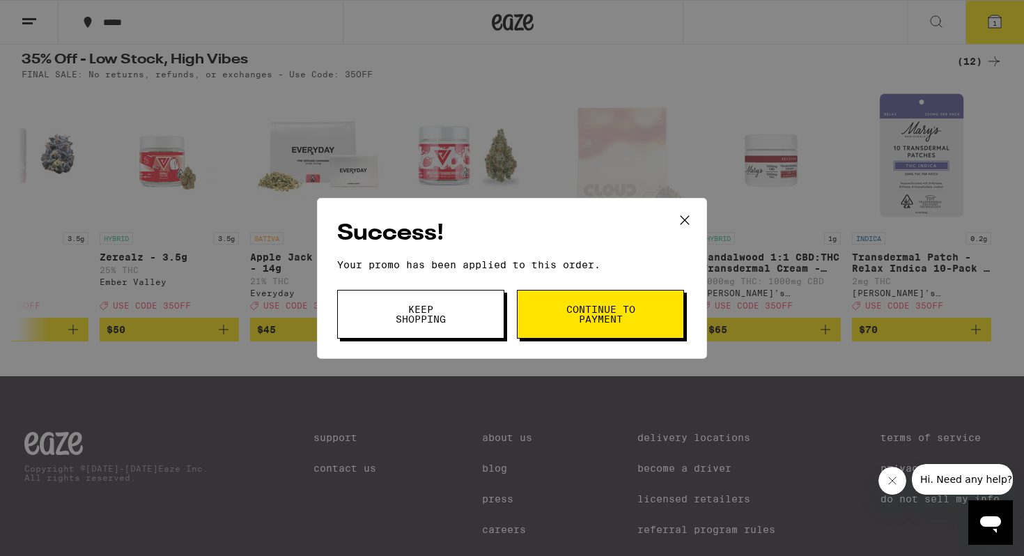
click at [595, 304] on span "Continue to payment" at bounding box center [600, 314] width 71 height 20
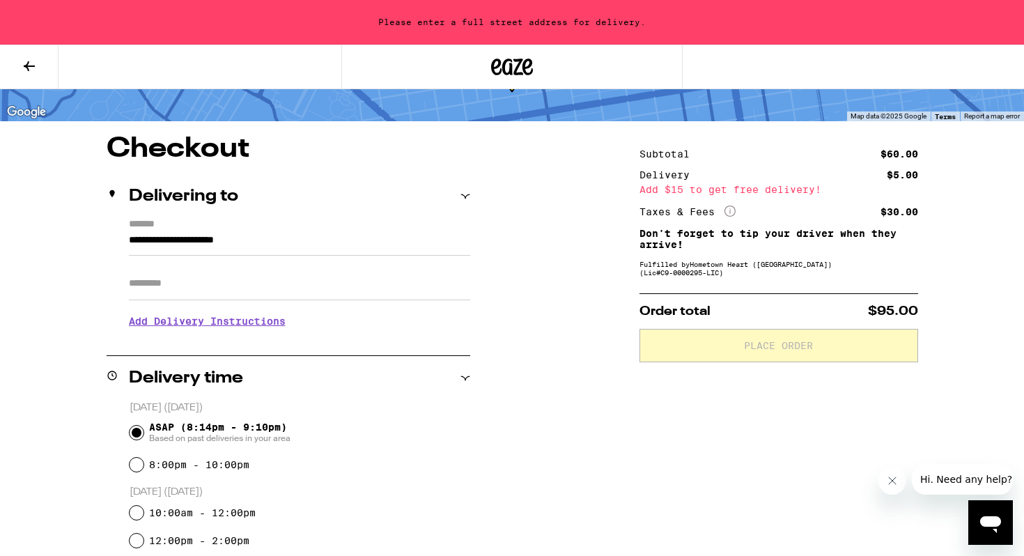
scroll to position [81, 0]
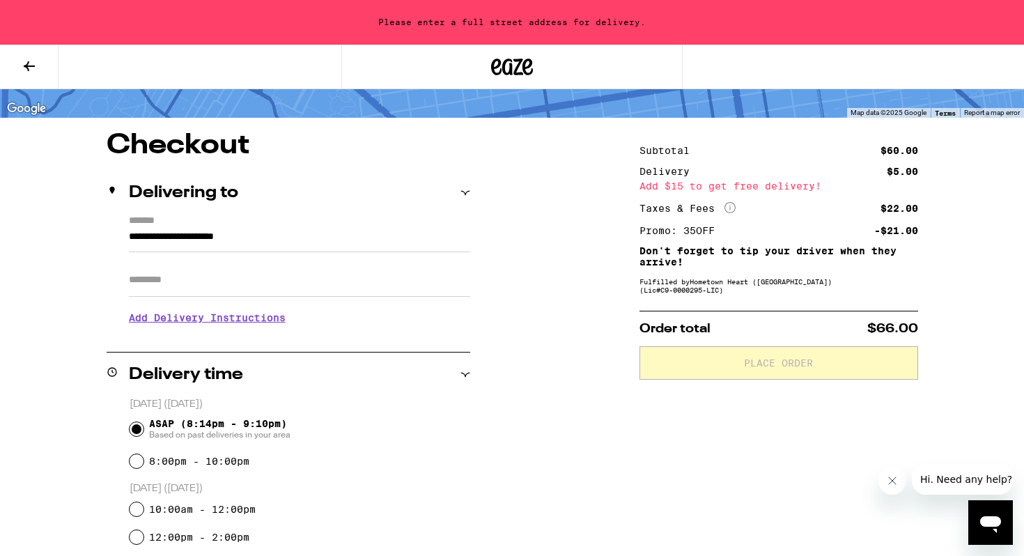
click at [30, 65] on icon at bounding box center [29, 66] width 11 height 10
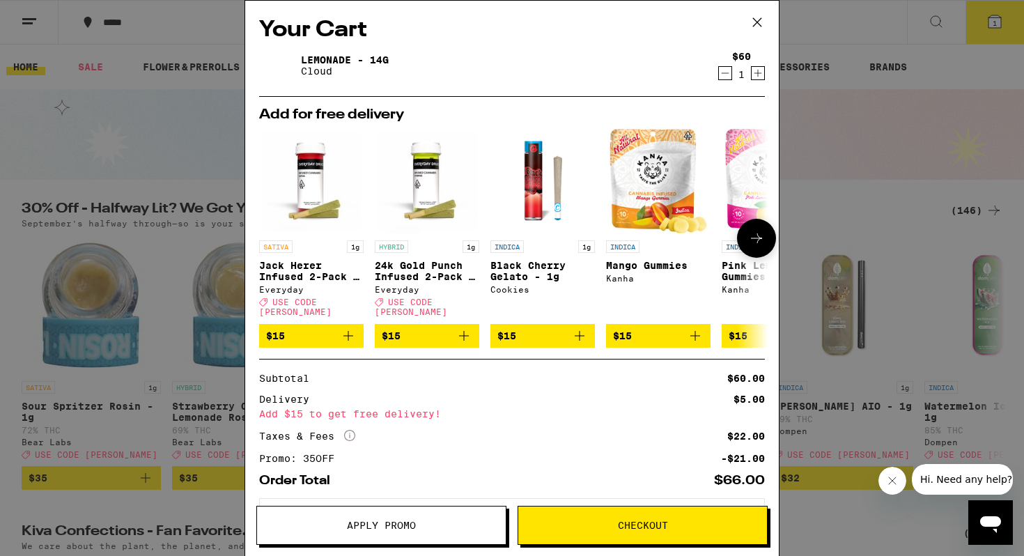
scroll to position [57, 0]
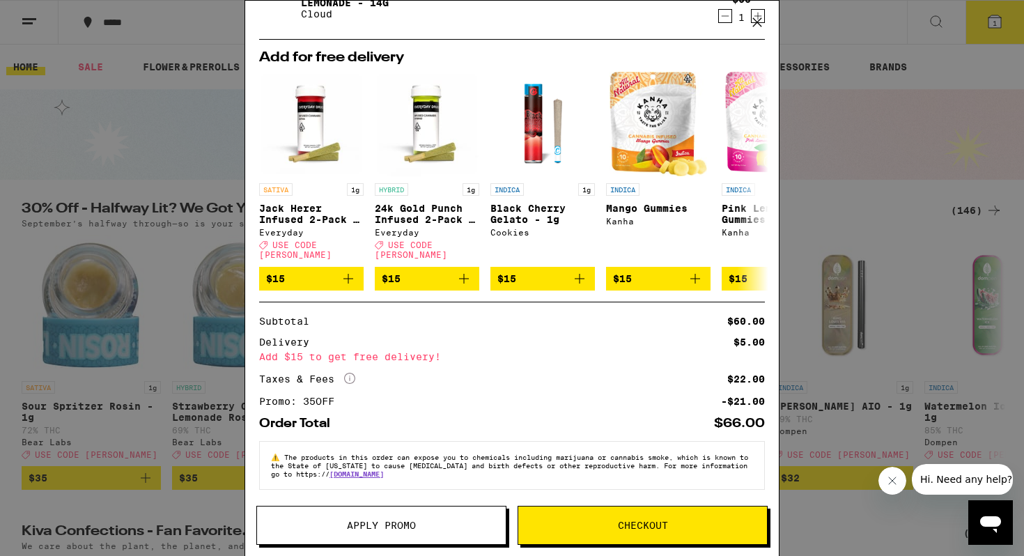
click at [758, 20] on icon at bounding box center [757, 22] width 21 height 21
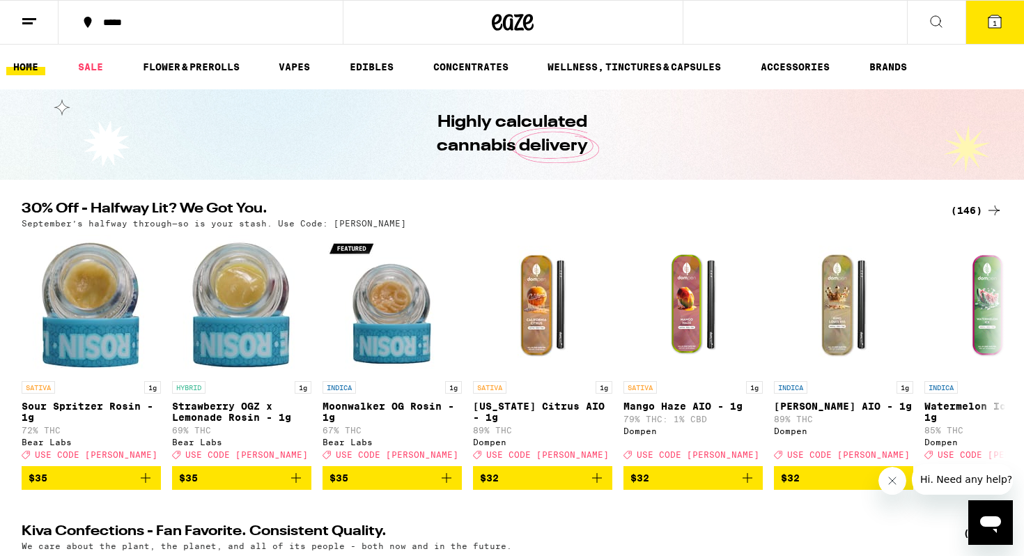
click at [501, 10] on icon at bounding box center [513, 22] width 42 height 25
click at [504, 18] on icon at bounding box center [513, 22] width 21 height 17
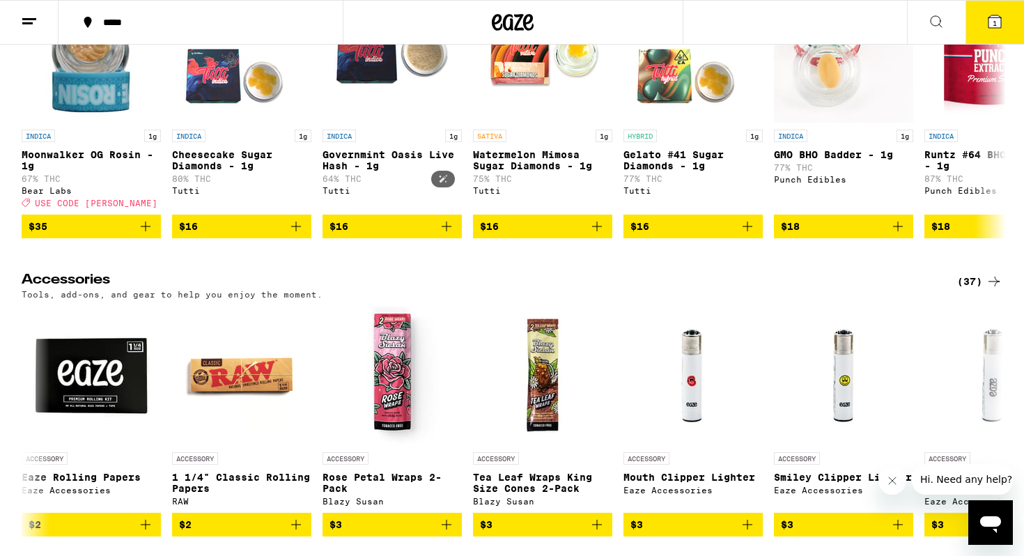
scroll to position [6563, 0]
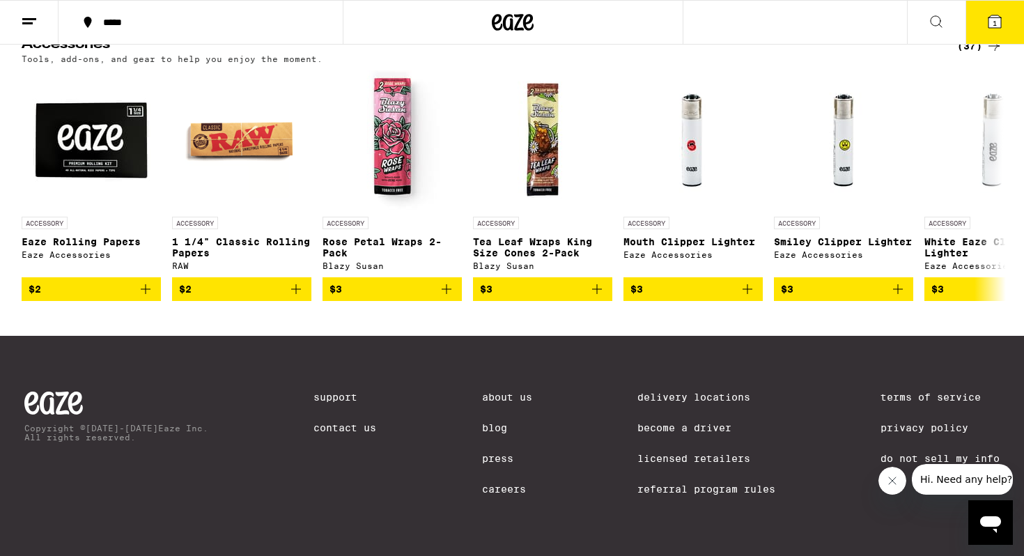
click at [503, 391] on link "About Us" at bounding box center [507, 396] width 50 height 11
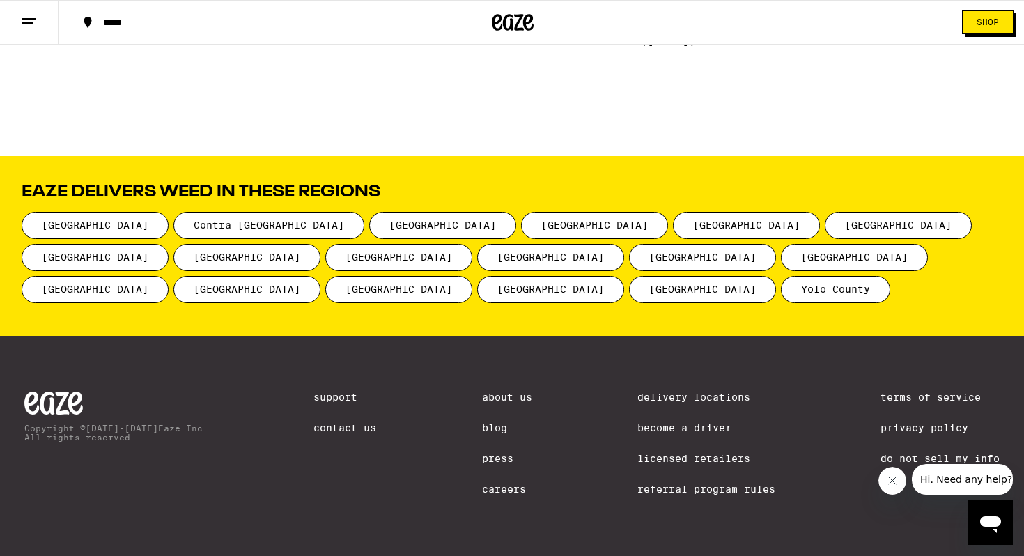
scroll to position [1800, 0]
click at [690, 423] on link "Become a Driver" at bounding box center [706, 427] width 138 height 11
click at [49, 396] on icon at bounding box center [53, 402] width 59 height 23
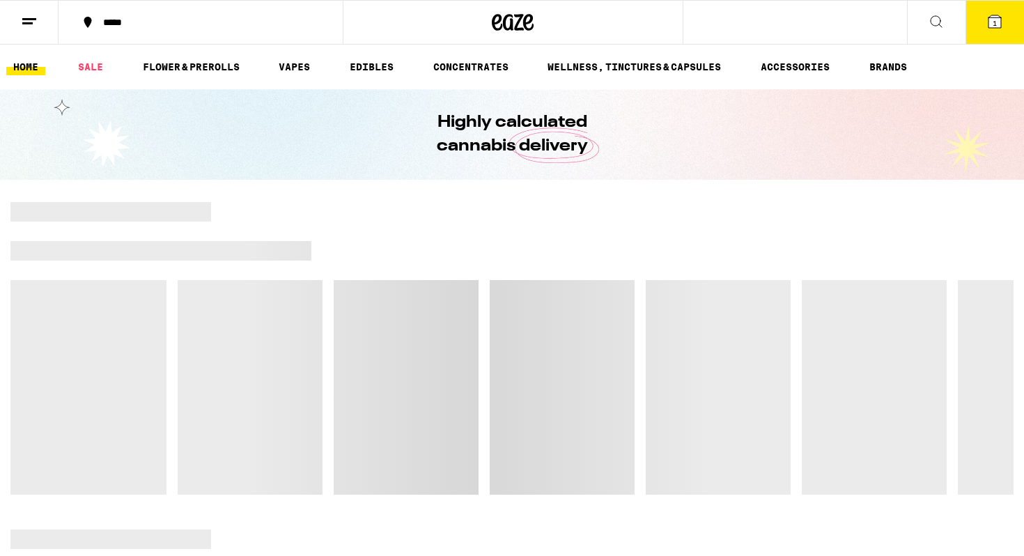
click at [985, 25] on button "1" at bounding box center [994, 22] width 59 height 43
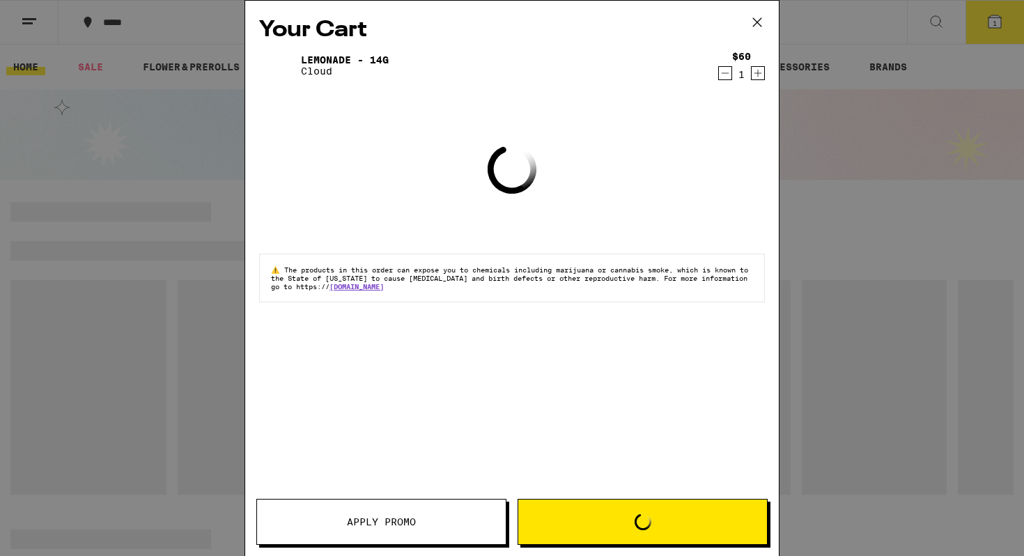
click at [3, 28] on div "Your Cart Lemonade - 14g Cloud $60 1 Loading ⚠️ The products in this order can …" at bounding box center [512, 278] width 1024 height 556
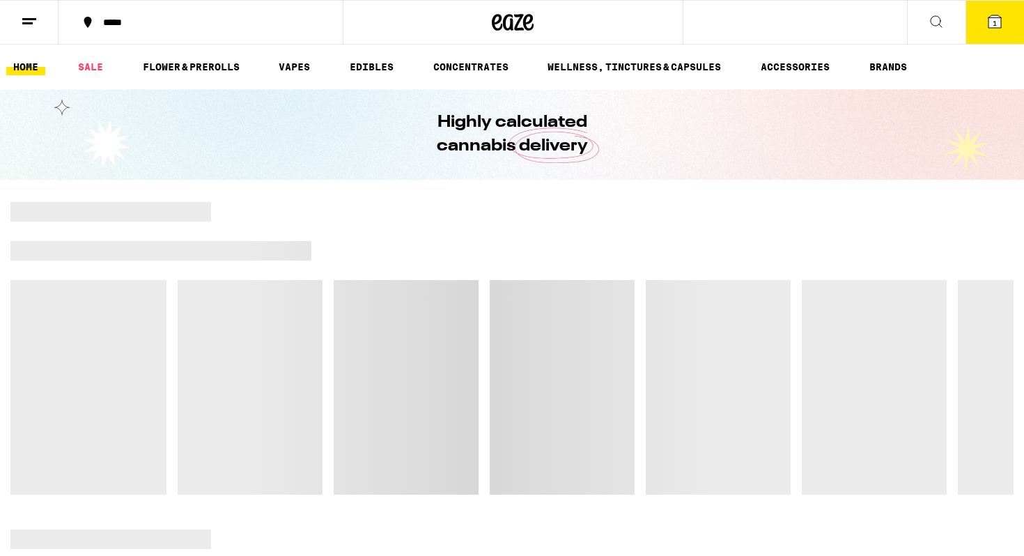
click at [23, 14] on icon at bounding box center [29, 21] width 17 height 17
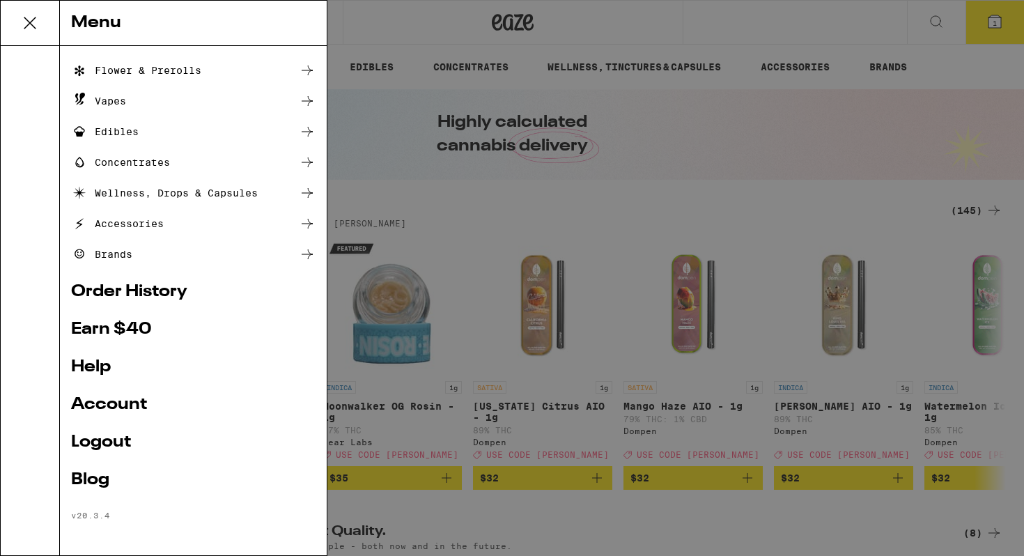
click at [97, 441] on link "Logout" at bounding box center [193, 442] width 244 height 17
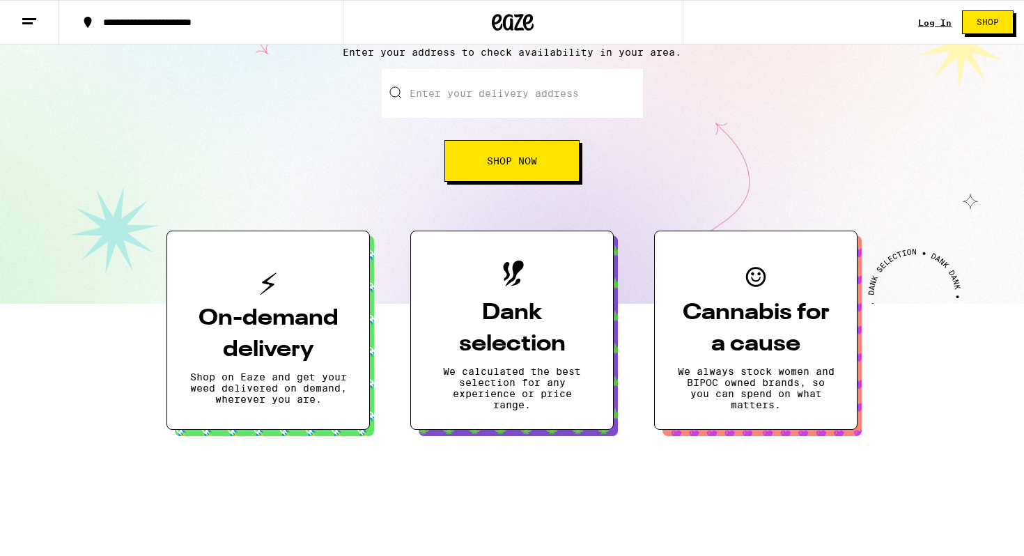
scroll to position [160, 0]
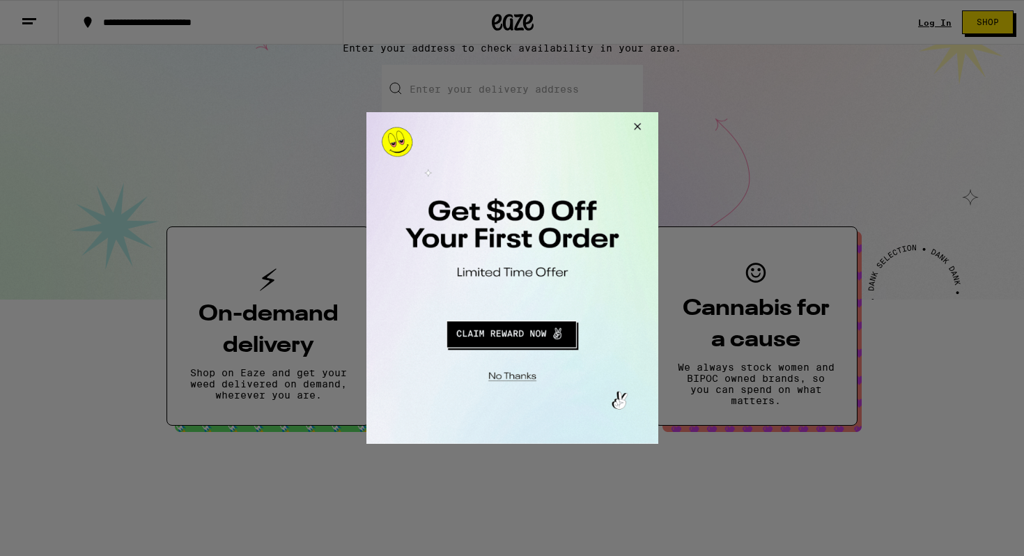
click at [635, 125] on button "Close Modal" at bounding box center [635, 128] width 38 height 33
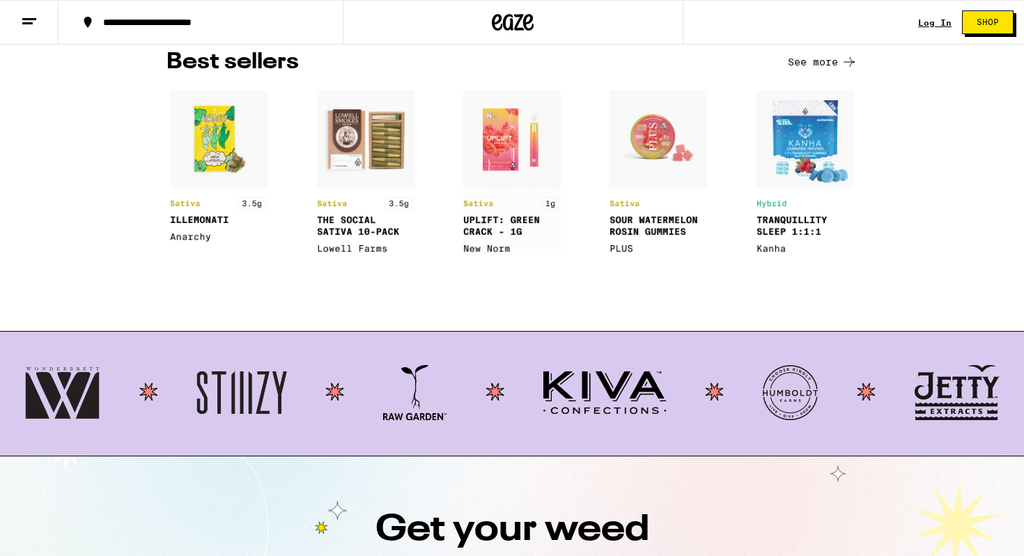
scroll to position [1760, 0]
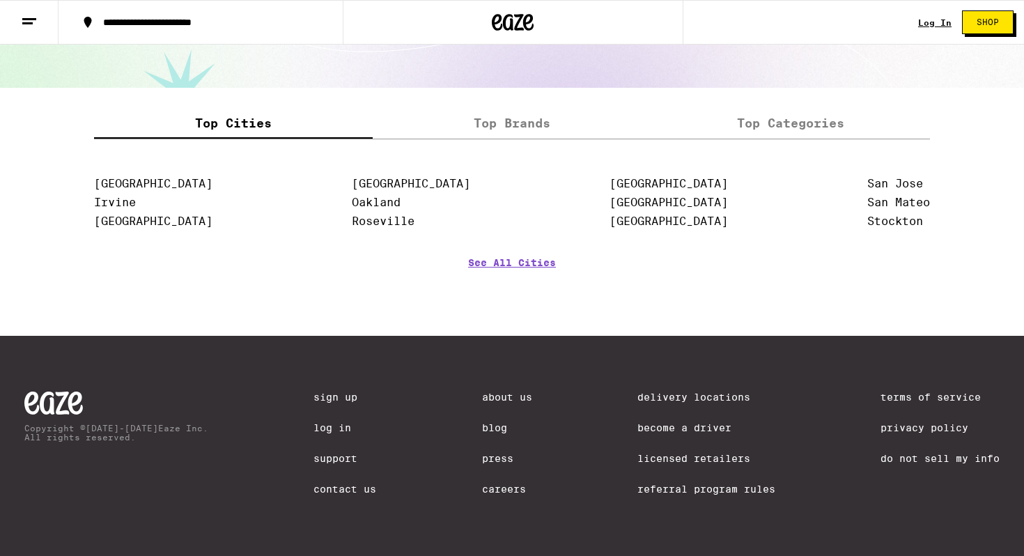
click at [708, 490] on link "Referral Program Rules" at bounding box center [706, 488] width 138 height 11
